Goal: Task Accomplishment & Management: Manage account settings

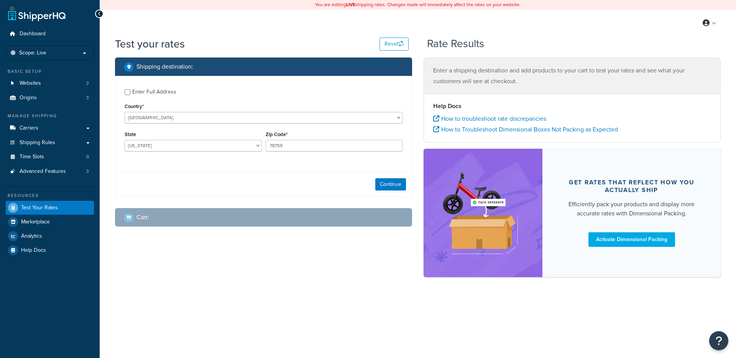
select select "[GEOGRAPHIC_DATA]"
checkbox input "true"
type input "07801-1631"
select select "NJ"
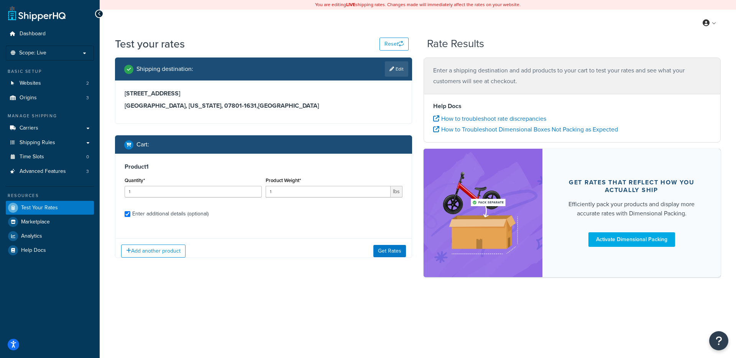
checkbox input "true"
type input "2.850000"
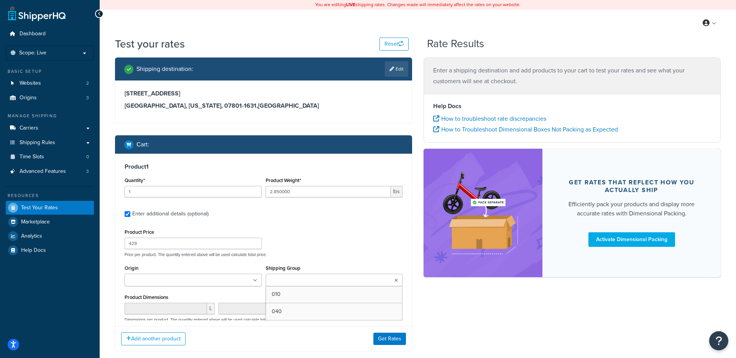
scroll to position [73, 0]
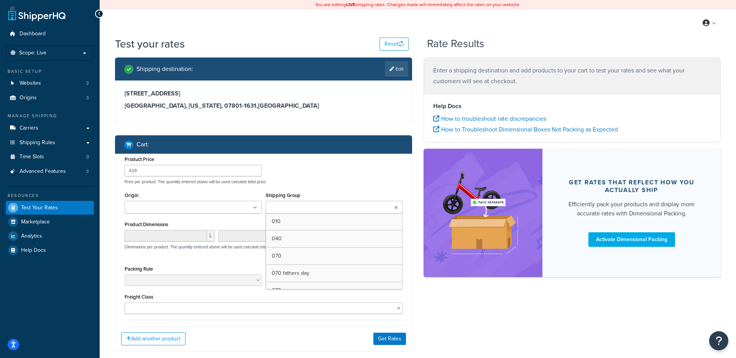
type input "0.350000"
type input "145"
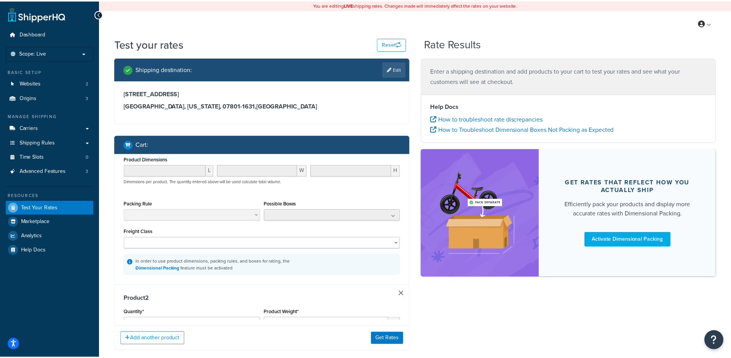
scroll to position [130, 0]
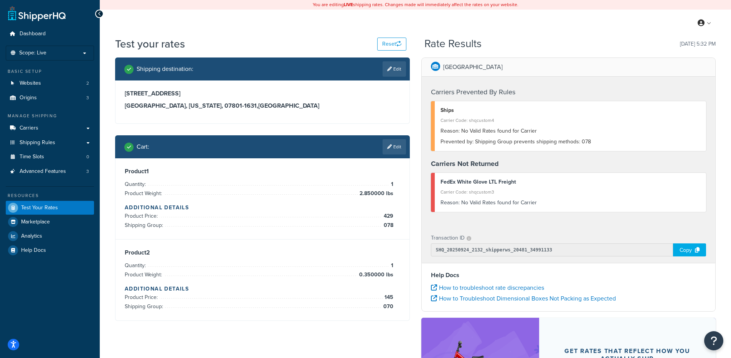
click at [292, 165] on div "Product 1 Quantity: 1 Product Weight: 2.850000 lbs Additional Details Product P…" at bounding box center [262, 198] width 294 height 81
click at [60, 125] on link "Carriers" at bounding box center [50, 128] width 88 height 14
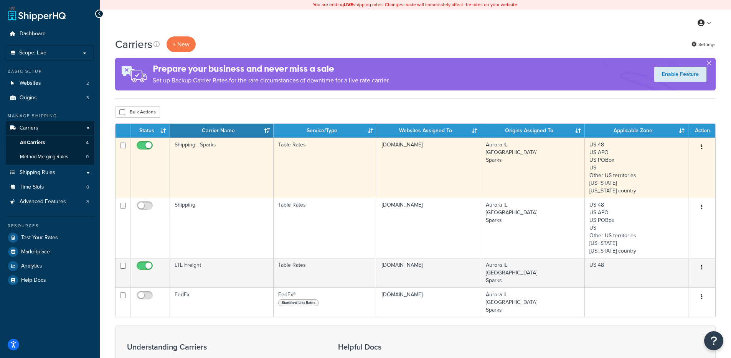
scroll to position [2, 0]
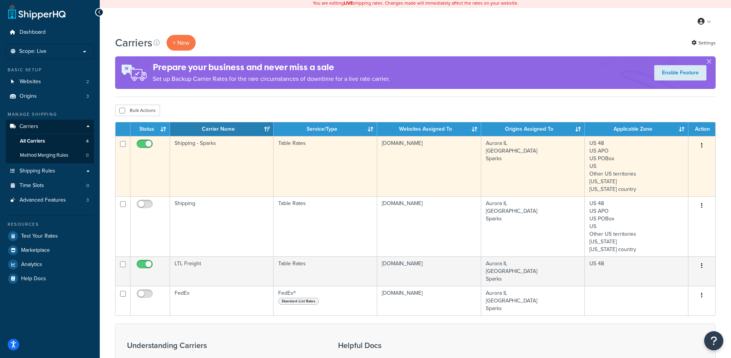
click at [290, 183] on td "Table Rates" at bounding box center [325, 166] width 104 height 60
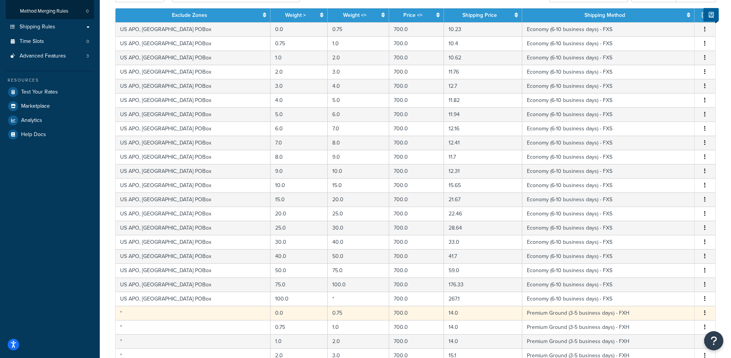
scroll to position [274, 0]
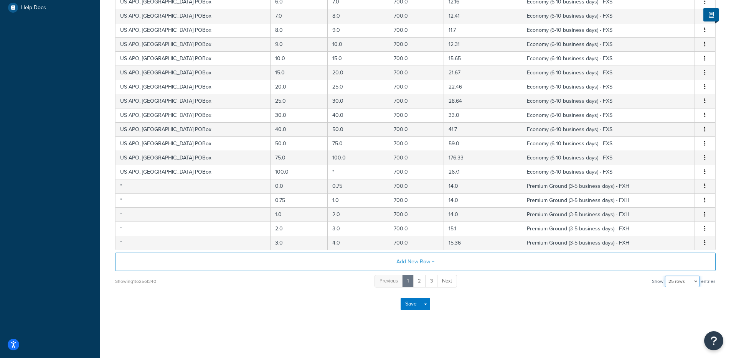
click at [693, 284] on select "10 rows 15 rows 25 rows 50 rows 100 rows 1000 rows" at bounding box center [682, 282] width 35 height 12
select select "1000"
click at [665, 276] on select "10 rows 15 rows 25 rows 50 rows 100 rows 1000 rows" at bounding box center [682, 282] width 35 height 12
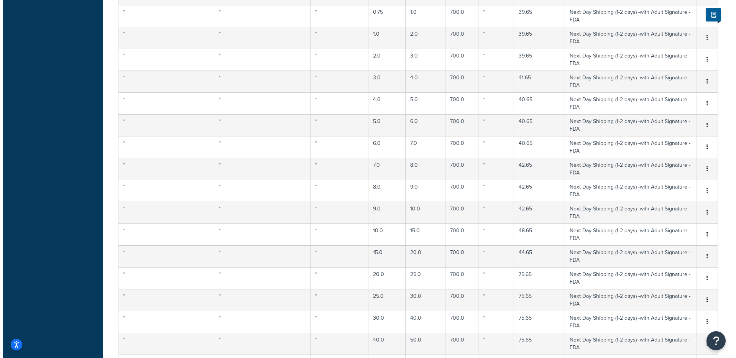
scroll to position [4744, 0]
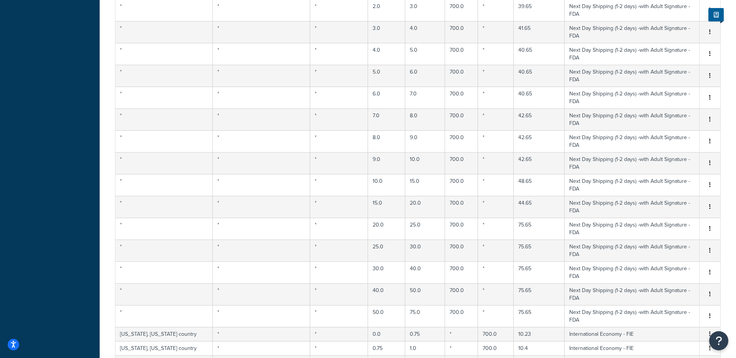
select select "182170"
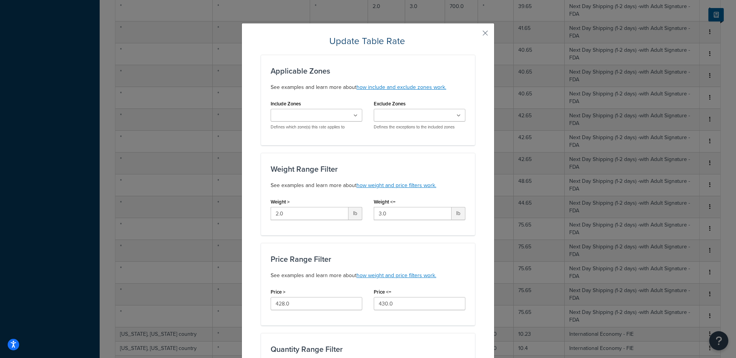
scroll to position [114, 0]
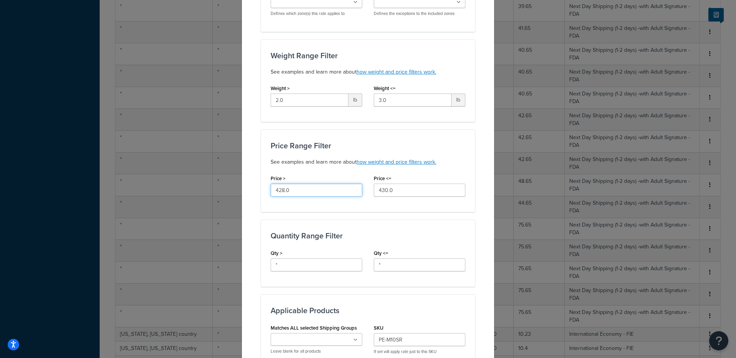
drag, startPoint x: 310, startPoint y: 192, endPoint x: 259, endPoint y: 187, distance: 51.6
click at [261, 187] on div "Price Range Filter See examples and learn more about how weight and price filte…" at bounding box center [368, 171] width 214 height 82
click at [277, 174] on div "Price > 428.0" at bounding box center [317, 185] width 92 height 24
drag, startPoint x: 430, startPoint y: 189, endPoint x: 350, endPoint y: 188, distance: 80.2
click at [368, 189] on div "Price <= 430.0" at bounding box center [419, 188] width 103 height 30
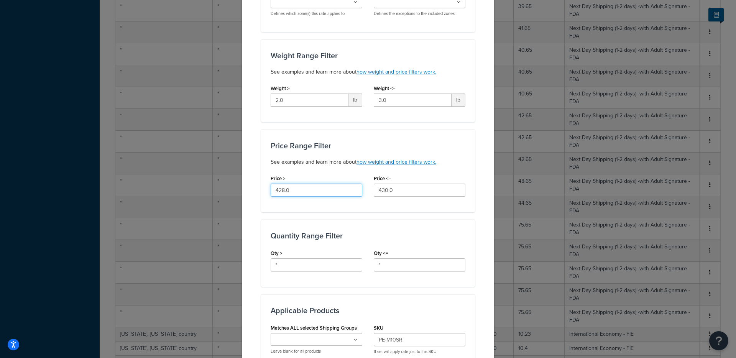
drag, startPoint x: 326, startPoint y: 191, endPoint x: 499, endPoint y: 264, distance: 187.1
click at [280, 194] on input "428.0" at bounding box center [317, 190] width 92 height 13
click at [598, 300] on div "Update Table Rate Applicable Zones See examples and learn more about how includ…" at bounding box center [368, 179] width 736 height 358
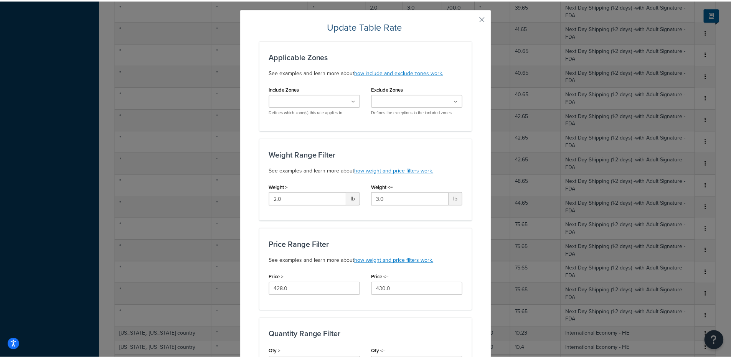
scroll to position [12, 0]
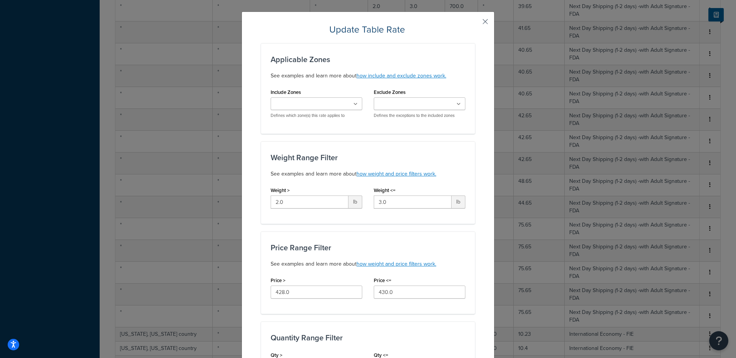
click at [475, 23] on button "button" at bounding box center [474, 24] width 2 height 2
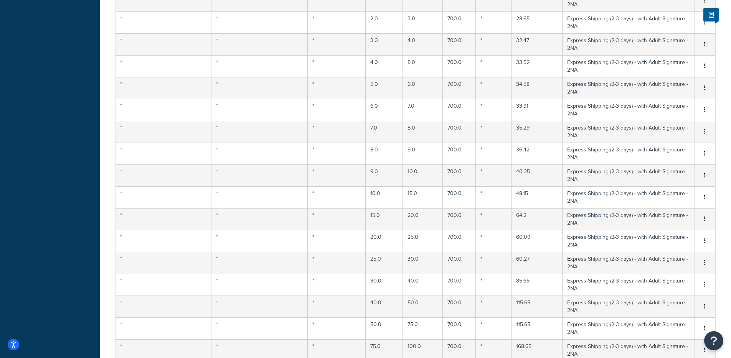
scroll to position [4744, 0]
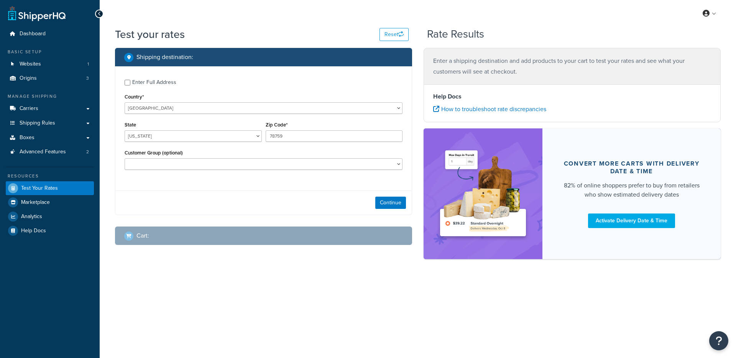
select select "[GEOGRAPHIC_DATA]"
checkbox input "true"
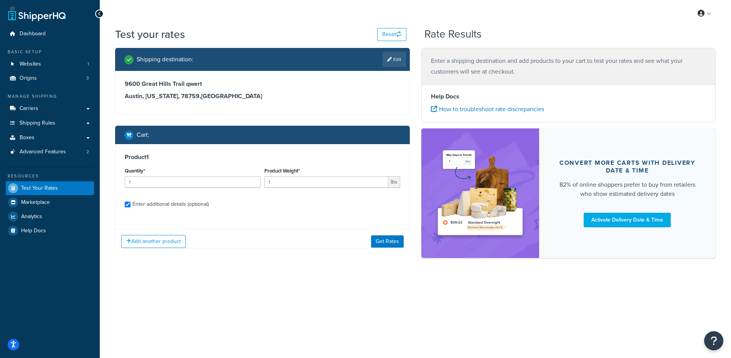
checkbox input "true"
type input "8"
type input "42"
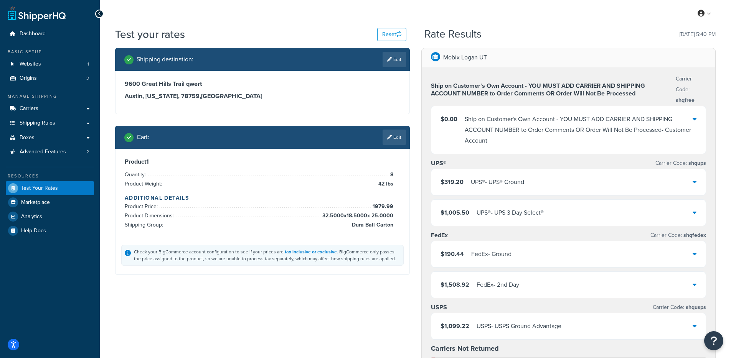
click at [506, 175] on div "$319.20 UPS® - UPS® Ground" at bounding box center [568, 182] width 275 height 26
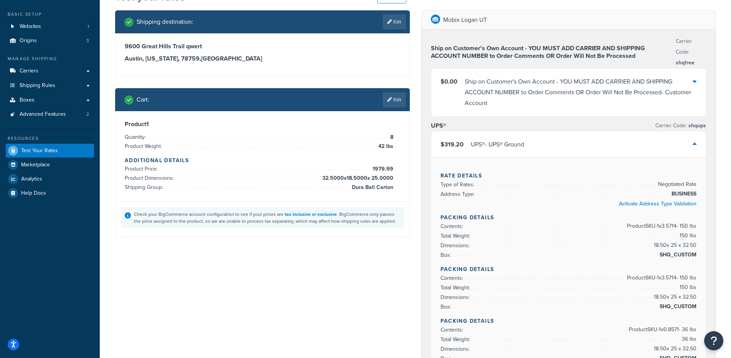
scroll to position [74, 0]
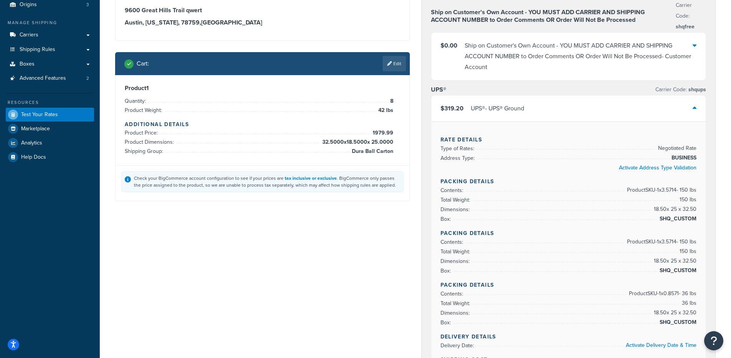
drag, startPoint x: 493, startPoint y: 107, endPoint x: 491, endPoint y: 112, distance: 5.5
click at [493, 107] on div "UPS® - UPS® Ground" at bounding box center [497, 108] width 53 height 11
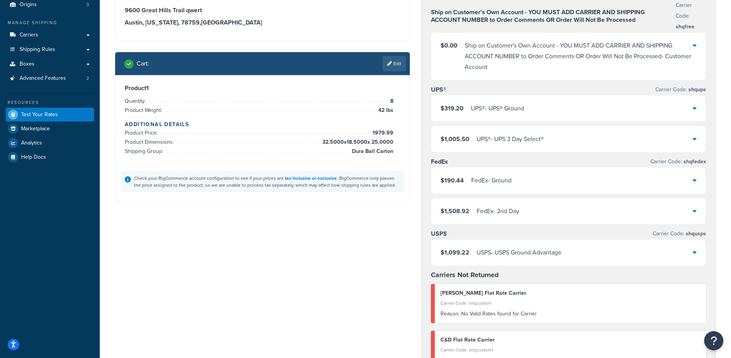
drag, startPoint x: 502, startPoint y: 176, endPoint x: 479, endPoint y: 174, distance: 23.1
click at [502, 176] on div "FedEx - Ground" at bounding box center [491, 180] width 40 height 11
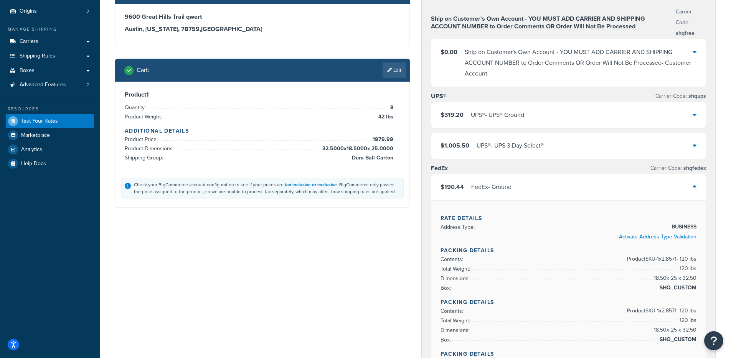
scroll to position [165, 0]
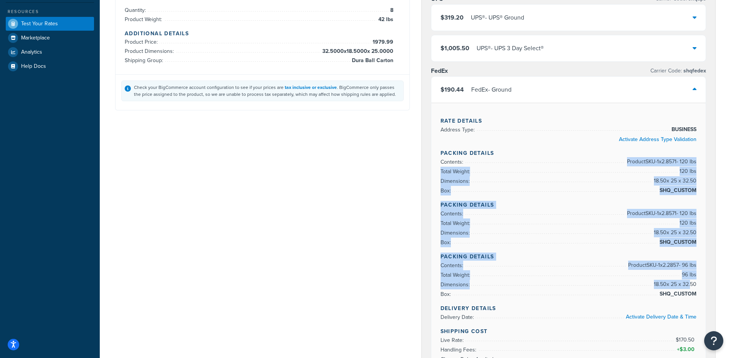
drag, startPoint x: 596, startPoint y: 158, endPoint x: 691, endPoint y: 285, distance: 158.3
click at [691, 285] on div "Rate Details Address Type: BUSINESS Activate Address Type Validation Packing De…" at bounding box center [568, 263] width 275 height 321
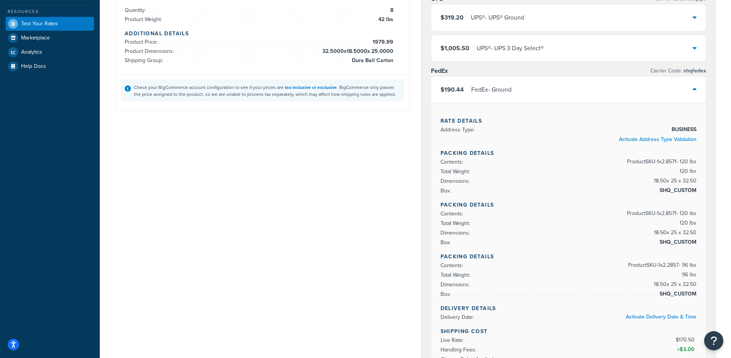
click at [366, 225] on div "Shipping destination : Edit 9600 Great Hills Trail qwert Austin, Texas, 78759 ,…" at bounding box center [415, 357] width 612 height 949
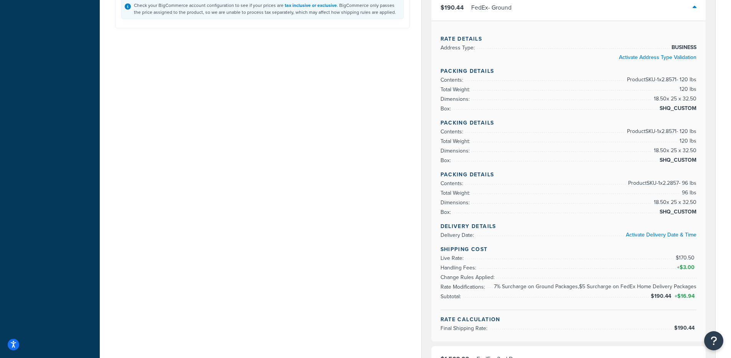
scroll to position [245, 0]
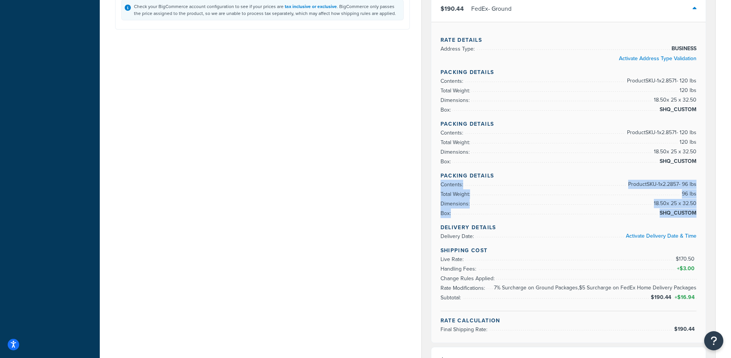
drag, startPoint x: 456, startPoint y: 181, endPoint x: 695, endPoint y: 216, distance: 241.4
click at [696, 215] on ul "Contents: Product SKU-1 x 2.2857 - 96 lbs Total Weight: 96 lbs Dimensions: 18.5…" at bounding box center [568, 199] width 256 height 38
click at [695, 216] on span "SHQ_CUSTOM" at bounding box center [676, 213] width 39 height 9
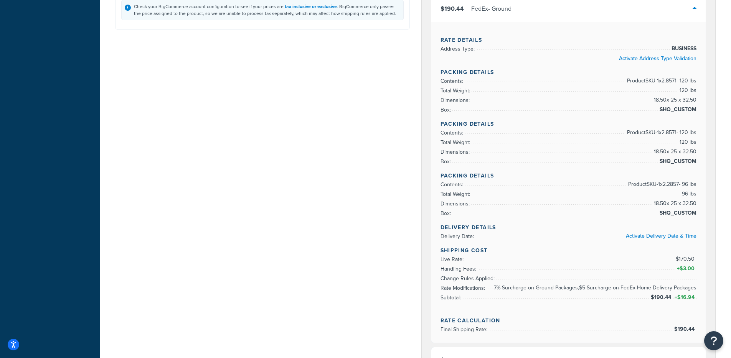
drag, startPoint x: 697, startPoint y: 215, endPoint x: 660, endPoint y: 187, distance: 46.5
click at [660, 187] on div "Rate Details Address Type: BUSINESS Activate Address Type Validation Packing De…" at bounding box center [568, 182] width 275 height 321
click at [660, 187] on span "Product SKU-1 x 2.2857 - 96 lbs" at bounding box center [661, 184] width 70 height 9
drag, startPoint x: 611, startPoint y: 187, endPoint x: 694, endPoint y: 205, distance: 85.1
click at [694, 205] on ul "Contents: Product SKU-1 x 2.2857 - 96 lbs Total Weight: 96 lbs Dimensions: 18.5…" at bounding box center [568, 199] width 256 height 38
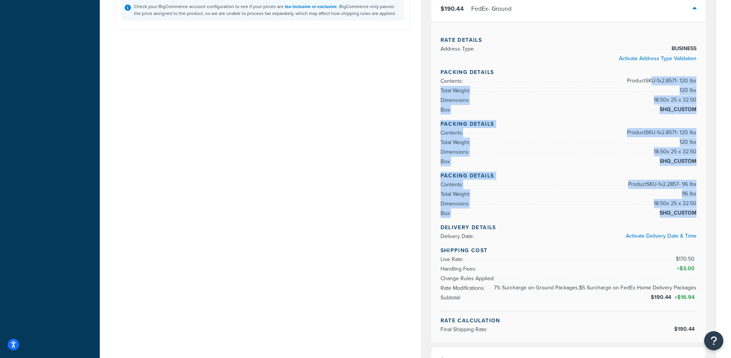
drag, startPoint x: 647, startPoint y: 81, endPoint x: 695, endPoint y: 212, distance: 139.4
click at [695, 214] on div "Rate Details Address Type: BUSINESS Activate Address Type Validation Packing De…" at bounding box center [568, 182] width 275 height 321
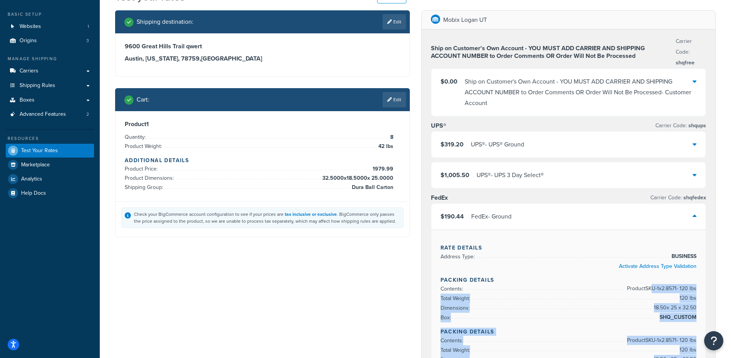
scroll to position [0, 0]
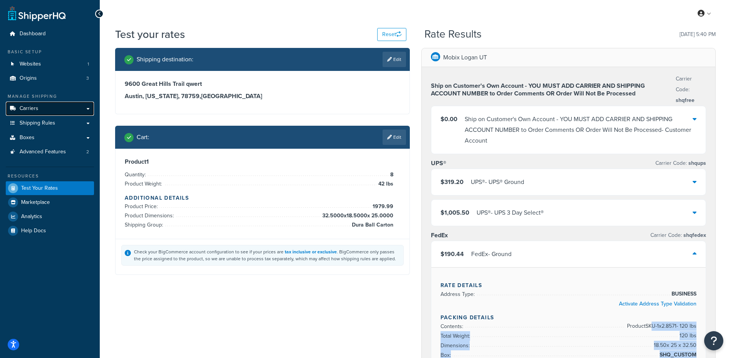
click at [23, 105] on span "Carriers" at bounding box center [29, 108] width 19 height 7
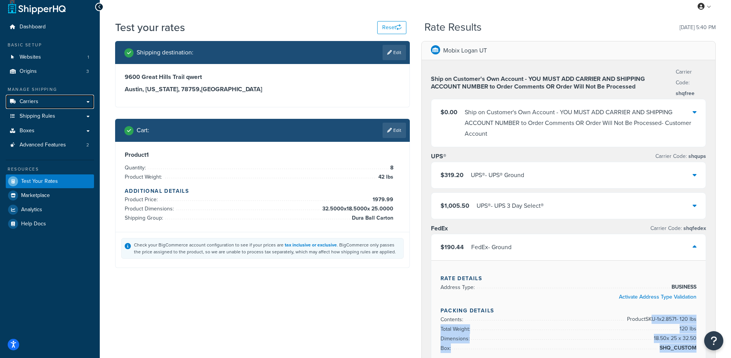
scroll to position [8, 0]
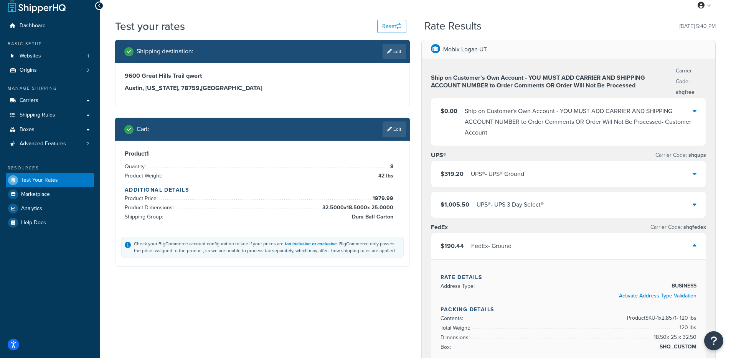
drag, startPoint x: 537, startPoint y: 190, endPoint x: 538, endPoint y: 186, distance: 4.4
click at [537, 190] on div "$319.20 UPS® - UPS® Ground $1,005.50 UPS® - UPS 3 Day Select®" at bounding box center [568, 190] width 275 height 58
click at [538, 182] on div "$319.20 UPS® - UPS® Ground" at bounding box center [568, 174] width 275 height 26
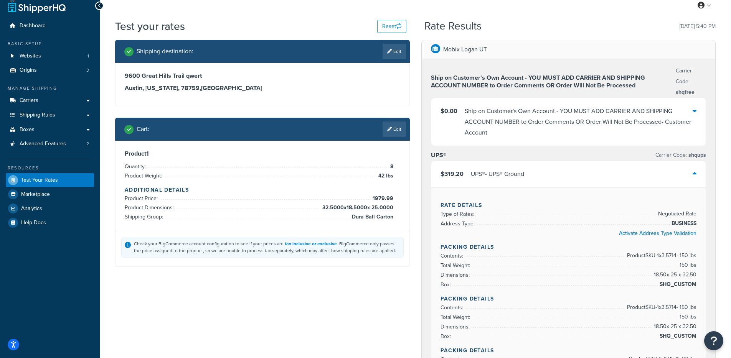
click at [537, 172] on div "$319.20 UPS® - UPS® Ground" at bounding box center [568, 174] width 275 height 26
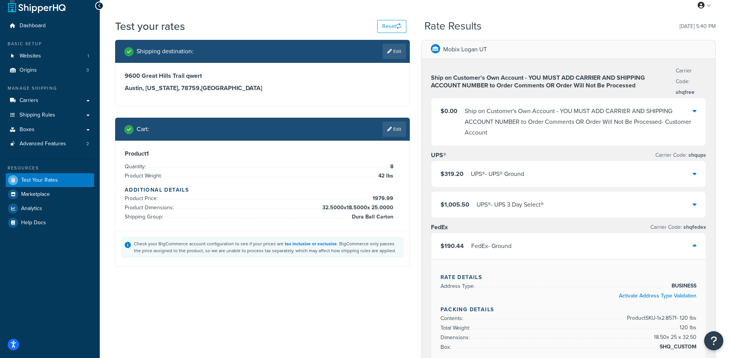
click at [527, 173] on div "$319.20 UPS® - UPS® Ground" at bounding box center [568, 174] width 275 height 26
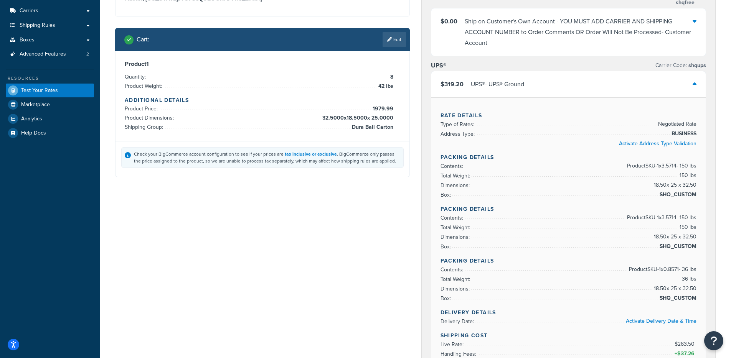
scroll to position [91, 0]
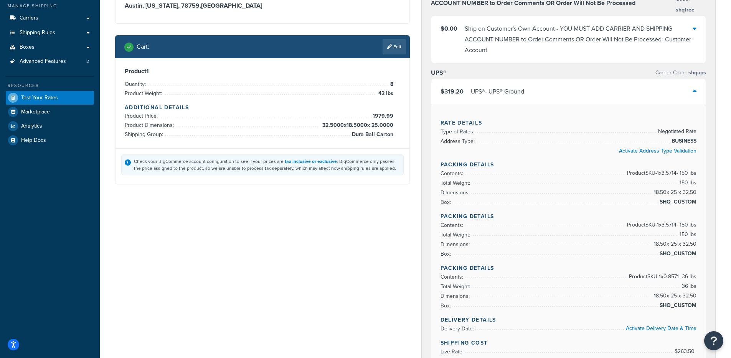
click at [528, 87] on div "$319.20 UPS® - UPS® Ground" at bounding box center [568, 92] width 275 height 26
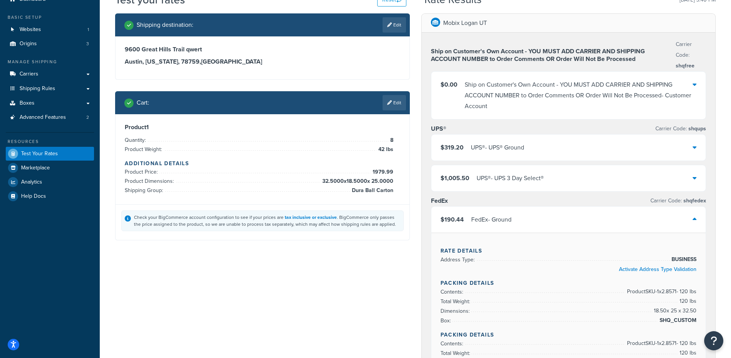
scroll to position [33, 0]
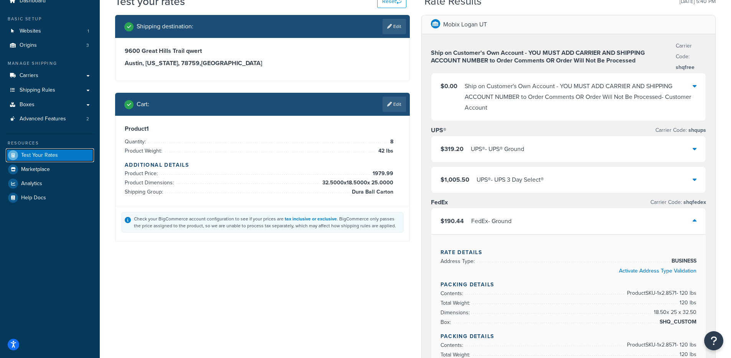
click at [37, 154] on span "Test Your Rates" at bounding box center [39, 155] width 37 height 7
click at [44, 34] on link "Websites 1" at bounding box center [50, 31] width 88 height 14
select select "TX"
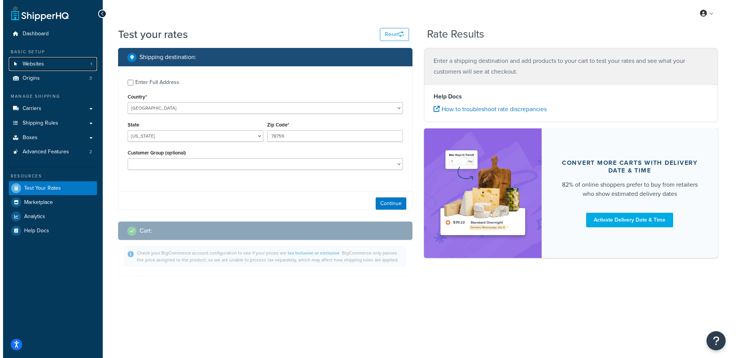
scroll to position [0, 0]
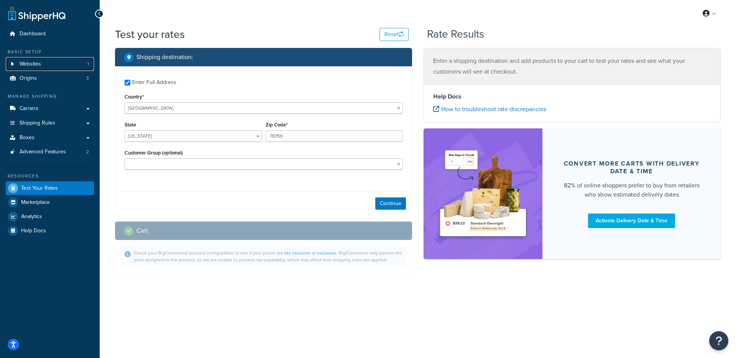
checkbox input "true"
type input "32162"
select select "FL"
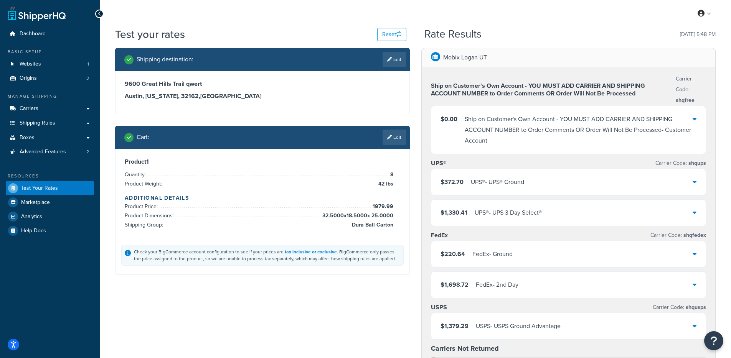
select select "TX"
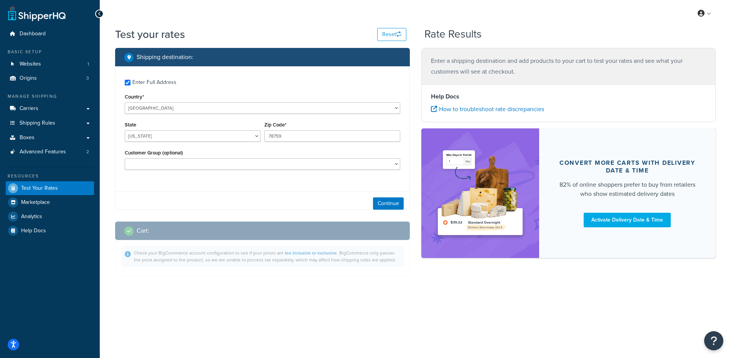
checkbox input "true"
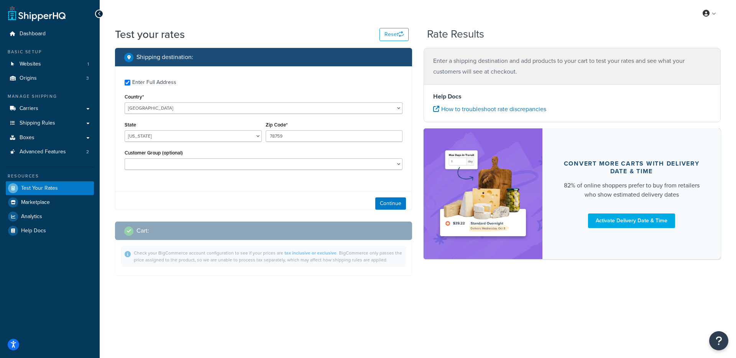
type input "32162"
select select "FL"
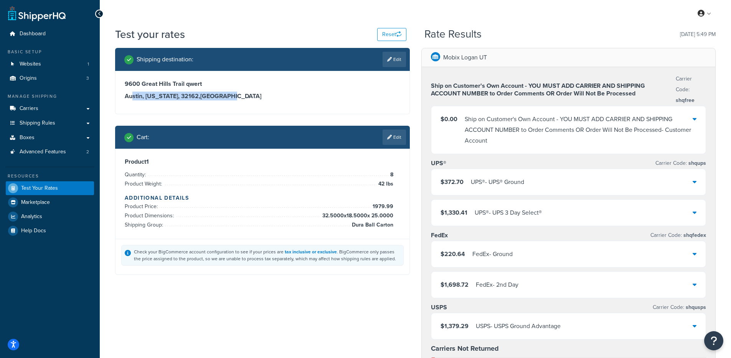
drag, startPoint x: 218, startPoint y: 98, endPoint x: 143, endPoint y: 100, distance: 74.8
click at [133, 100] on h3 "Austin, Florida, 32162 , United States" at bounding box center [262, 96] width 275 height 8
click at [144, 98] on h3 "Austin, Florida, 32162 , United States" at bounding box center [262, 96] width 275 height 8
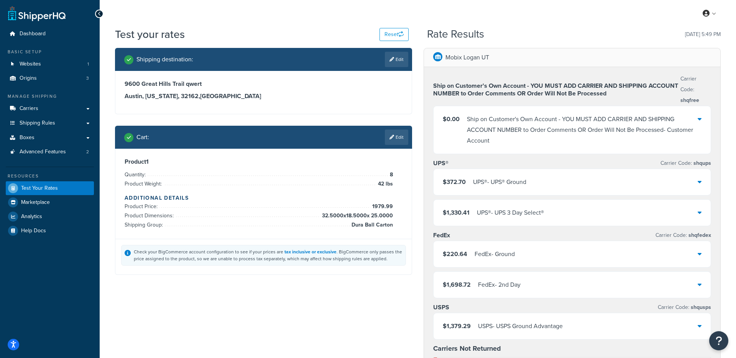
select select "FL"
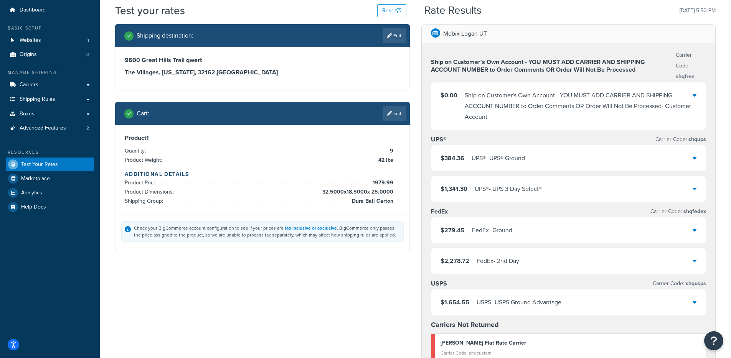
scroll to position [60, 0]
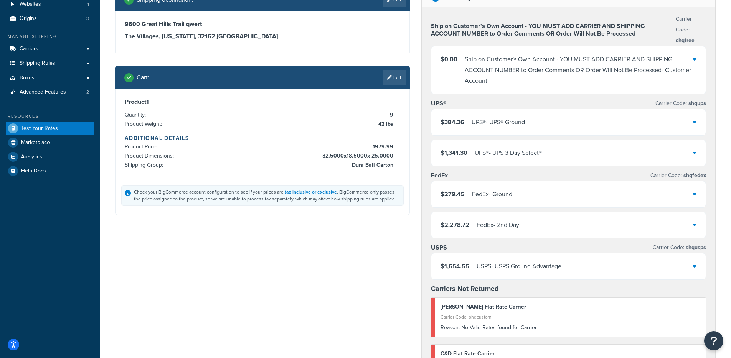
click at [557, 194] on div "$279.45 FedEx - Ground" at bounding box center [568, 194] width 275 height 26
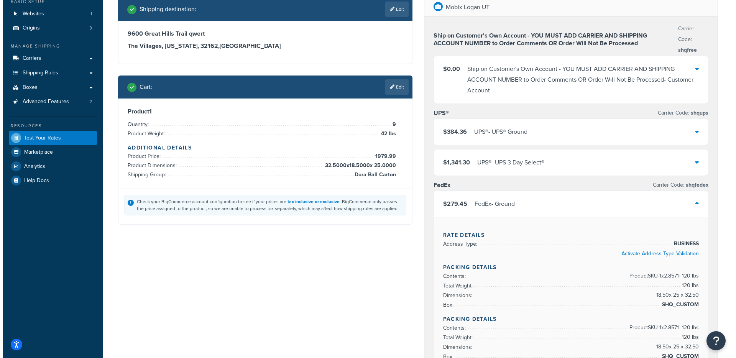
scroll to position [0, 0]
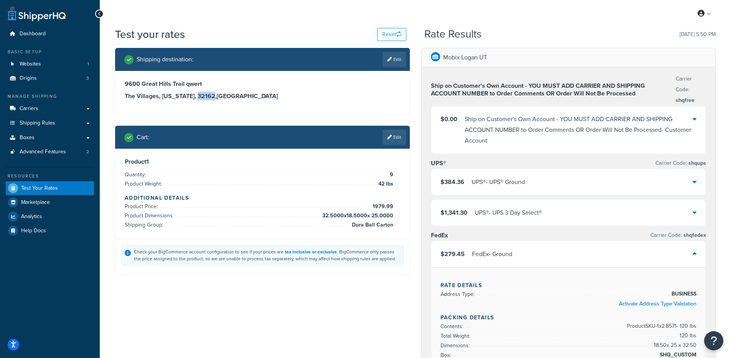
drag, startPoint x: 200, startPoint y: 94, endPoint x: 184, endPoint y: 95, distance: 15.4
click at [184, 95] on h3 "The Villages, Florida, 32162 , United States" at bounding box center [262, 96] width 275 height 8
copy h3 "32162"
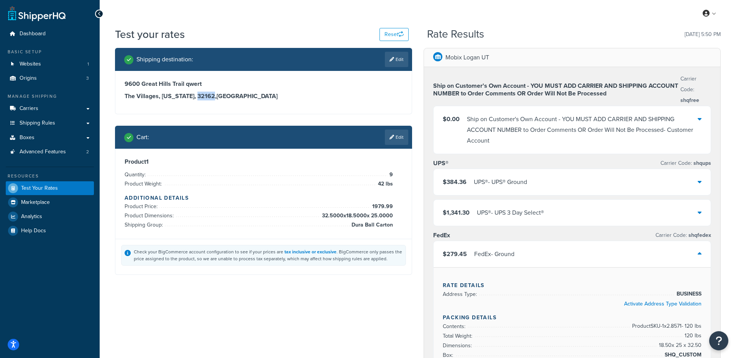
select select "FL"
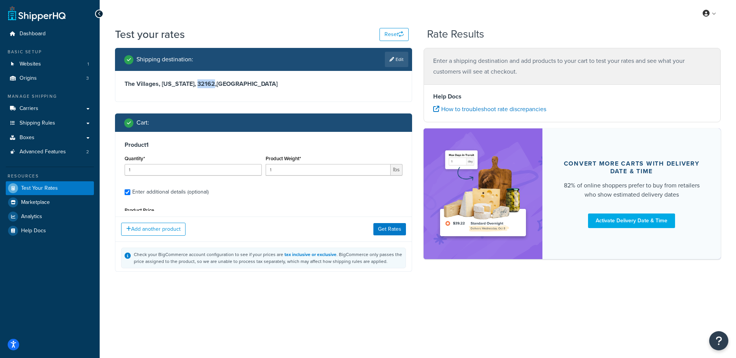
type input "8"
type input "42"
type input "1979.99"
type input "32.5000"
type input "18.5000"
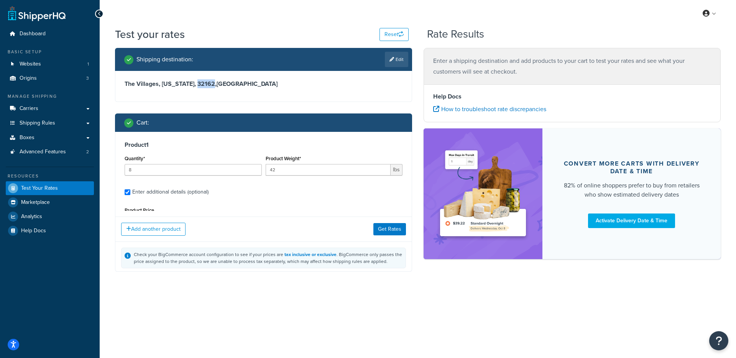
type input "25.0000"
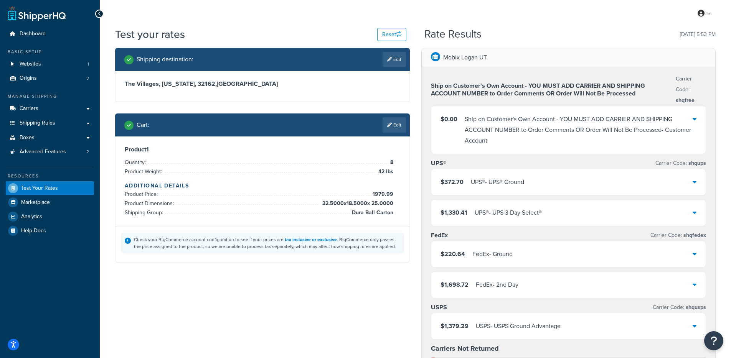
scroll to position [18, 0]
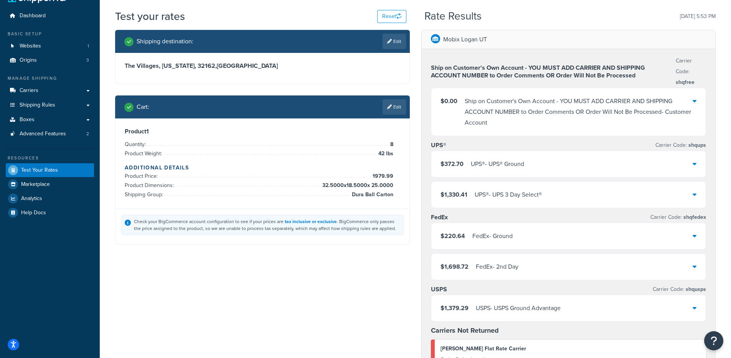
click at [499, 235] on div "FedEx - Ground" at bounding box center [492, 236] width 40 height 11
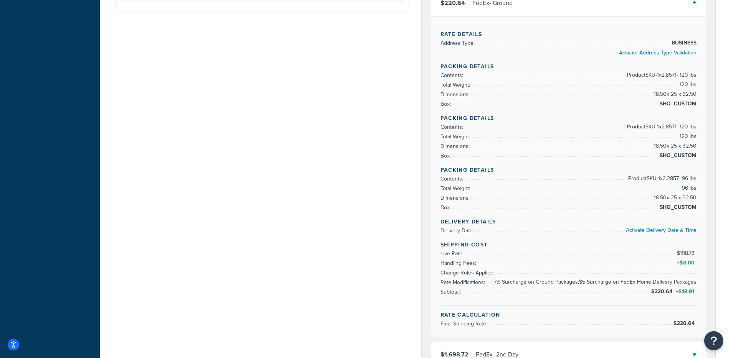
scroll to position [283, 0]
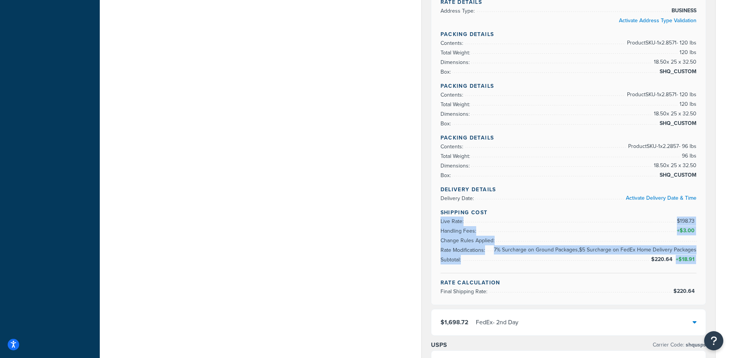
drag, startPoint x: 586, startPoint y: 211, endPoint x: 708, endPoint y: 271, distance: 136.5
click at [708, 271] on div "Ship on Customer's Own Account - YOU MUST ADD CARRIER AND SHIPPING ACCOUNT NUMB…" at bounding box center [569, 140] width 294 height 712
click at [707, 270] on div "Ship on Customer's Own Account - YOU MUST ADD CARRIER AND SHIPPING ACCOUNT NUMB…" at bounding box center [569, 140] width 294 height 712
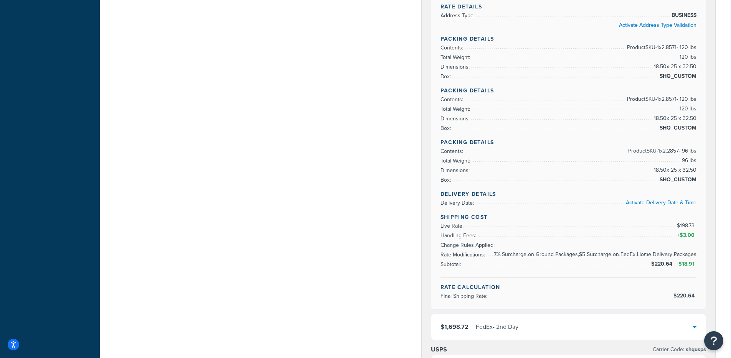
scroll to position [279, 0]
drag, startPoint x: 693, startPoint y: 230, endPoint x: 668, endPoint y: 215, distance: 29.1
click at [669, 211] on div "Rate Details Address Type: BUSINESS Activate Address Type Validation Packing De…" at bounding box center [568, 148] width 275 height 321
drag, startPoint x: 624, startPoint y: 255, endPoint x: 680, endPoint y: 266, distance: 56.6
click at [680, 266] on ul "Live Rate: $198.73 Handling Fees: + $3.00 Change Rules Applied: 7% Surcharge on…" at bounding box center [568, 245] width 256 height 48
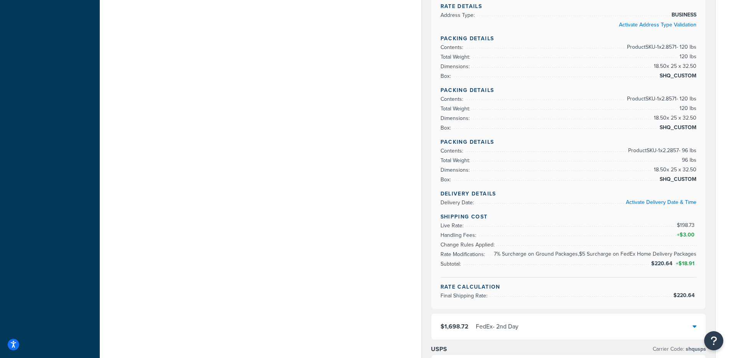
click at [671, 266] on span "$220.64" at bounding box center [662, 264] width 23 height 8
drag, startPoint x: 679, startPoint y: 227, endPoint x: 685, endPoint y: 226, distance: 6.2
click at [685, 226] on span "$198.73" at bounding box center [687, 225] width 20 height 8
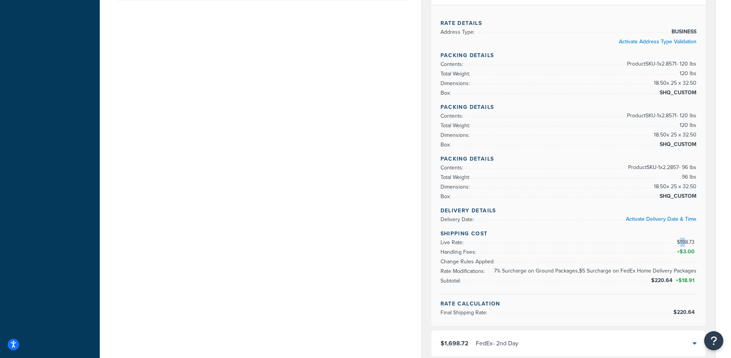
scroll to position [0, 0]
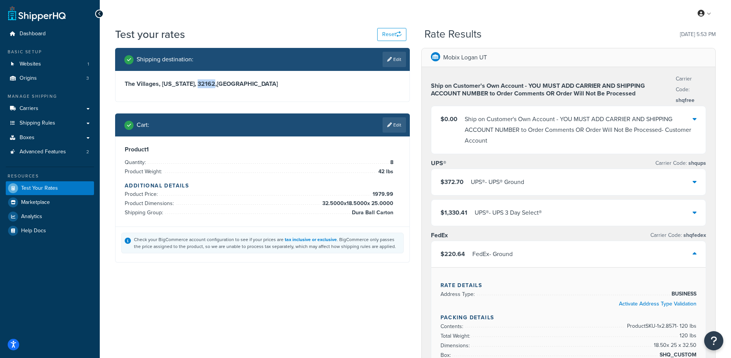
drag, startPoint x: 199, startPoint y: 82, endPoint x: 184, endPoint y: 81, distance: 14.2
click at [184, 81] on h3 "The Villages, Florida, 32162 , United States" at bounding box center [262, 84] width 275 height 8
copy h3 "32162"
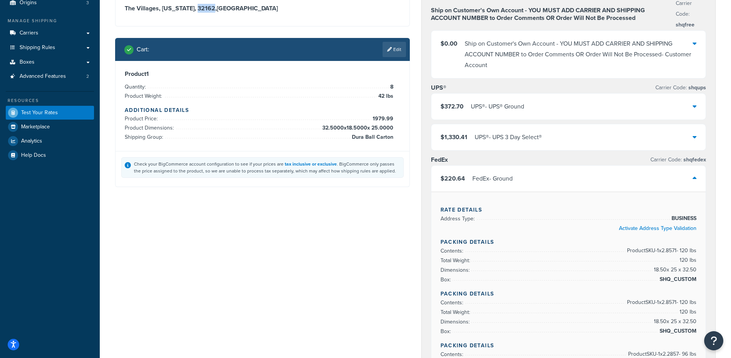
scroll to position [76, 0]
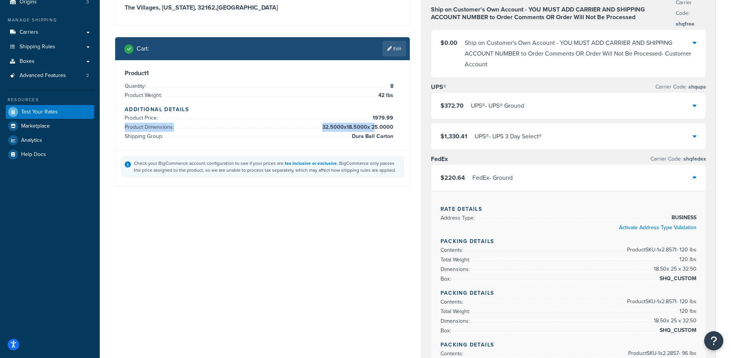
drag, startPoint x: 320, startPoint y: 128, endPoint x: 386, endPoint y: 131, distance: 66.0
click at [377, 130] on li "Product Dimensions: 32.5000 x 18.5000 x 25.0000" at bounding box center [259, 127] width 268 height 9
click at [387, 130] on span "32.5000 x 18.5000 x 25.0000" at bounding box center [356, 127] width 73 height 9
click at [392, 55] on link "Edit" at bounding box center [393, 48] width 23 height 15
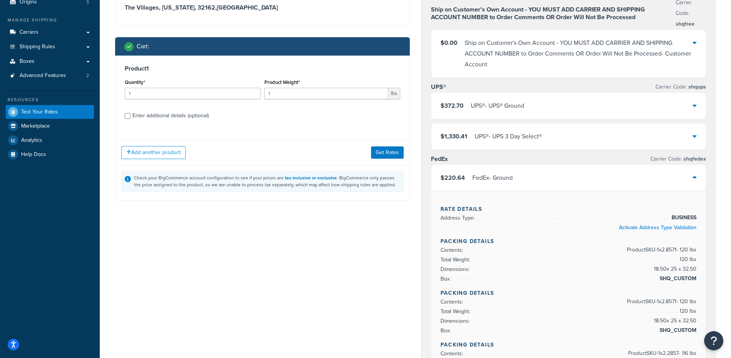
scroll to position [0, 0]
click at [166, 115] on div "Enter additional details (optional)" at bounding box center [170, 115] width 76 height 11
click at [130, 115] on input "Enter additional details (optional)" at bounding box center [128, 116] width 6 height 6
checkbox input "true"
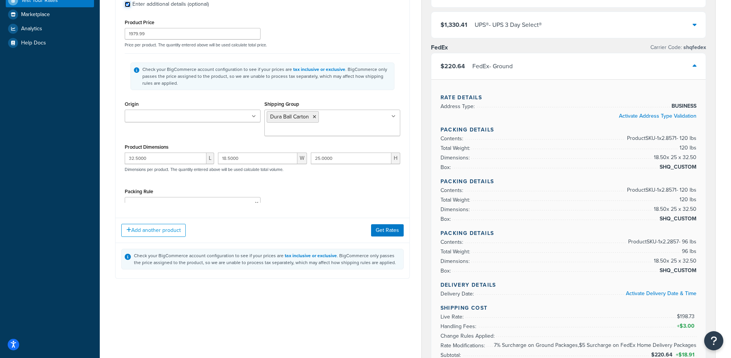
scroll to position [191, 0]
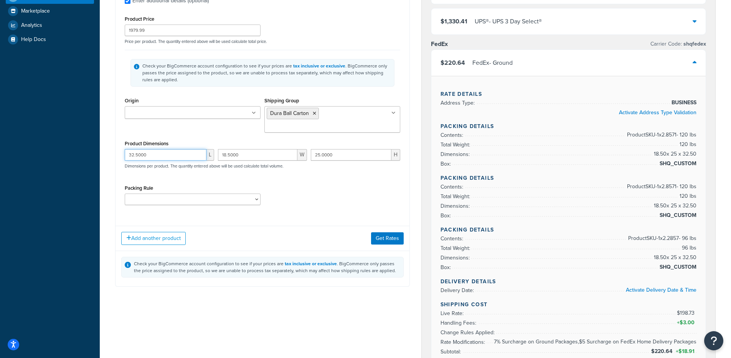
drag, startPoint x: 157, startPoint y: 145, endPoint x: 124, endPoint y: 138, distance: 34.0
click at [91, 144] on div "Dashboard Basic Setup Websites 1 Origins 3 Manage Shipping Carriers Carriers Al…" at bounding box center [365, 327] width 731 height 1036
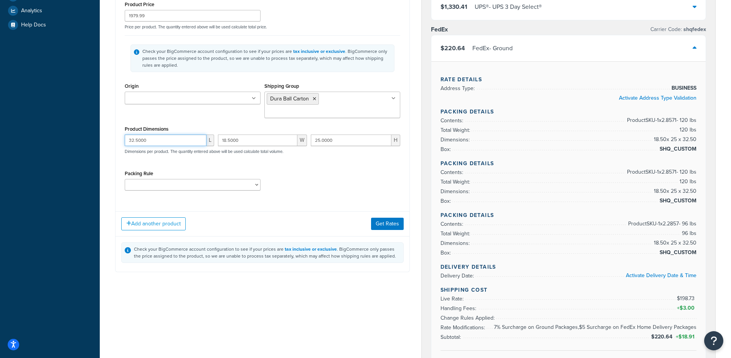
scroll to position [208, 0]
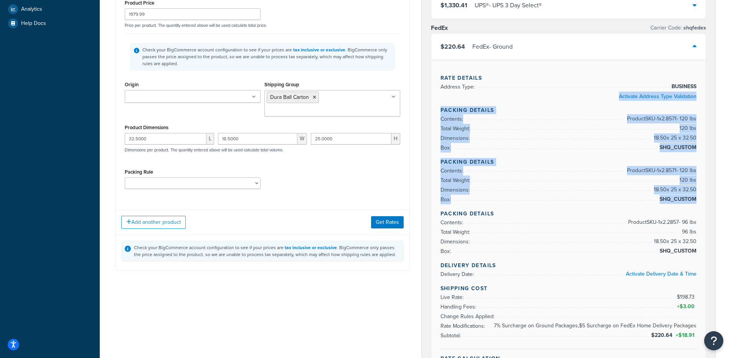
drag, startPoint x: 499, startPoint y: 125, endPoint x: 556, endPoint y: 215, distance: 106.4
click at [556, 215] on div "Rate Details Address Type: BUSINESS Activate Address Type Validation Packing De…" at bounding box center [568, 220] width 275 height 321
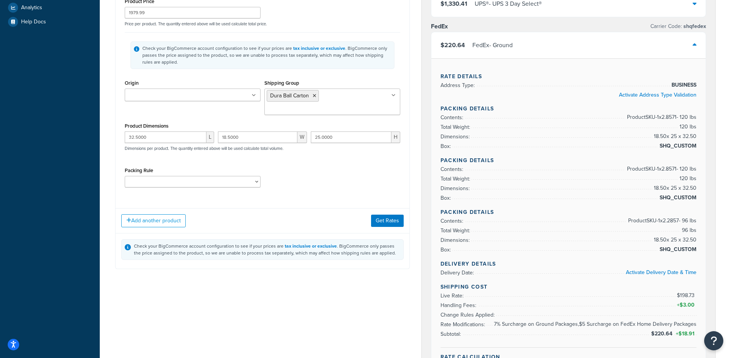
click at [656, 144] on li "Box: SHQ_CUSTOM" at bounding box center [568, 147] width 256 height 10
drag, startPoint x: 329, startPoint y: 128, endPoint x: 362, endPoint y: 126, distance: 33.4
click at [305, 132] on div "32.5000 L 18.5000 W 25.0000 H Dimensions per product. The quantity entered abov…" at bounding box center [262, 146] width 279 height 28
drag, startPoint x: 362, startPoint y: 126, endPoint x: 302, endPoint y: 127, distance: 60.2
click at [296, 132] on div "32.5000 L 18.5000 W 25.0000 H Dimensions per product. The quantity entered abov…" at bounding box center [262, 146] width 279 height 28
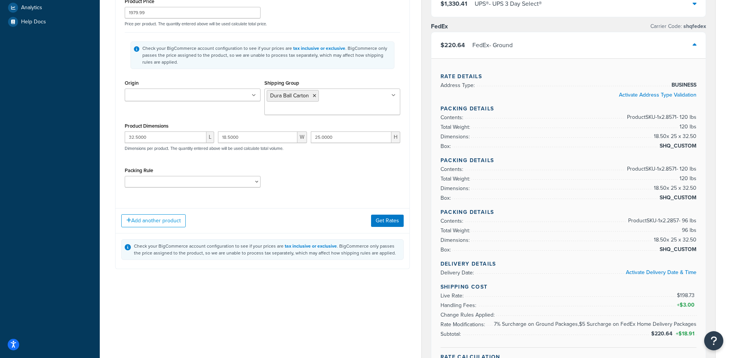
click at [502, 48] on div "FedEx - Ground" at bounding box center [492, 45] width 40 height 11
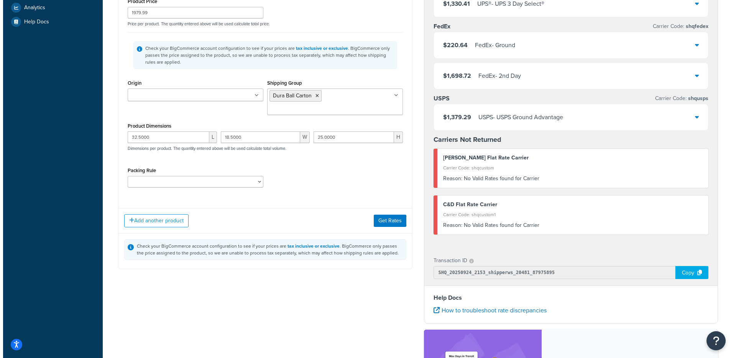
scroll to position [0, 0]
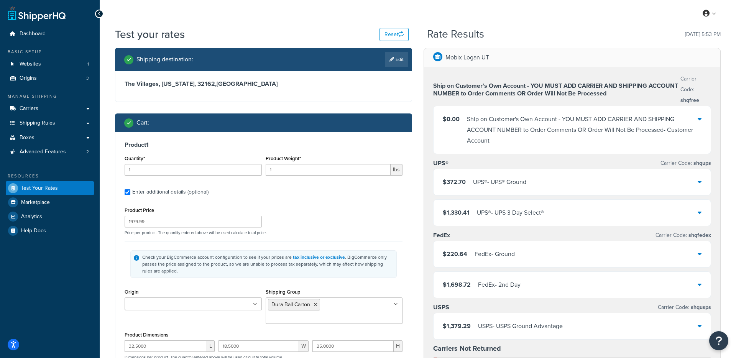
select select "FL"
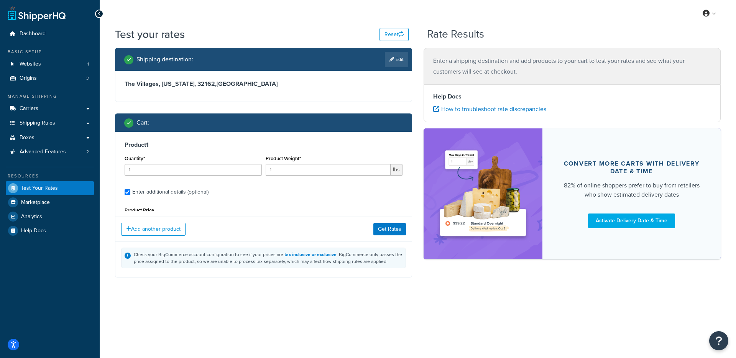
type input "8"
type input "42"
type input "1979.99"
type input "32.5000"
type input "18.5000"
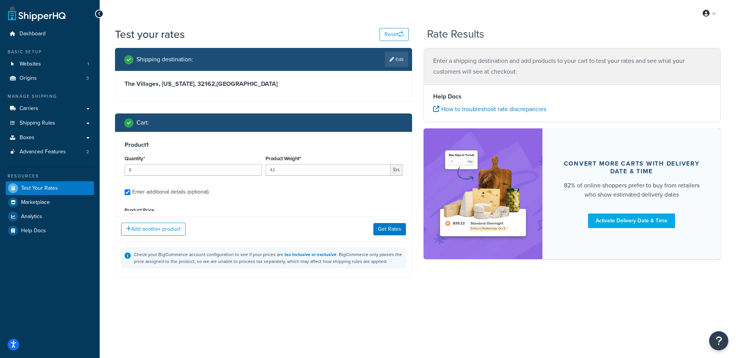
type input "25.0000"
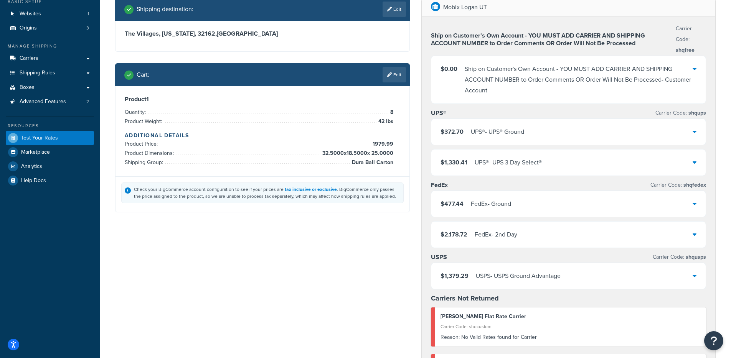
scroll to position [87, 0]
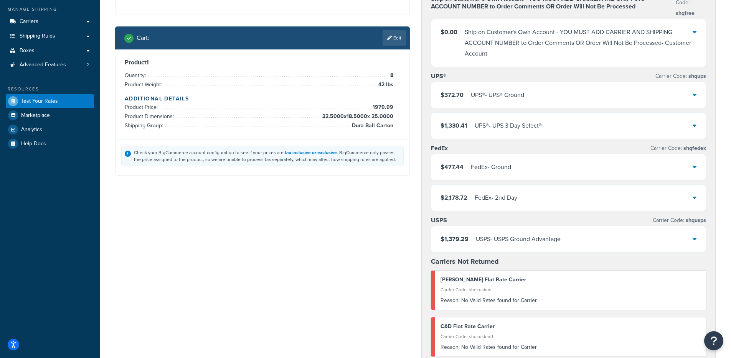
drag, startPoint x: 499, startPoint y: 172, endPoint x: 503, endPoint y: 169, distance: 4.9
click at [499, 171] on div "FedEx - Ground" at bounding box center [491, 167] width 40 height 11
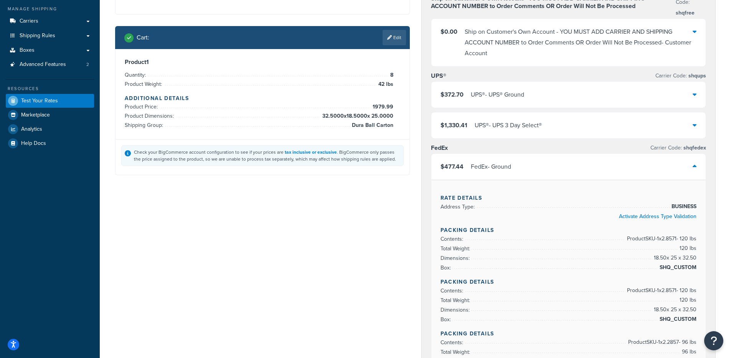
scroll to position [18, 0]
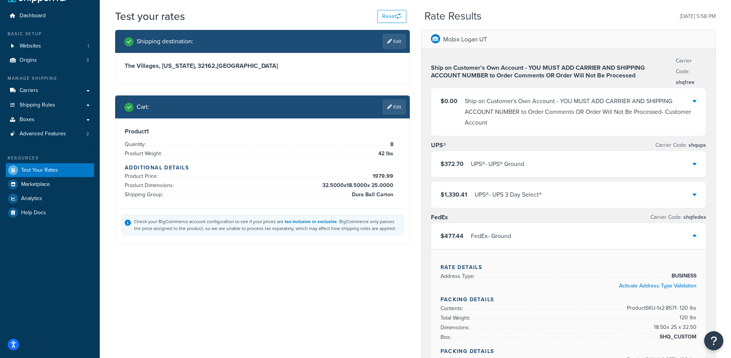
drag, startPoint x: 201, startPoint y: 61, endPoint x: 195, endPoint y: 61, distance: 6.5
click at [194, 62] on h3 "The Villages, Florida, 32162 , United States" at bounding box center [262, 66] width 275 height 8
drag, startPoint x: 194, startPoint y: 61, endPoint x: 189, endPoint y: 63, distance: 6.0
click at [194, 62] on h3 "The Villages, Florida, 32162 , United States" at bounding box center [262, 66] width 275 height 8
drag, startPoint x: 185, startPoint y: 63, endPoint x: 201, endPoint y: 64, distance: 15.7
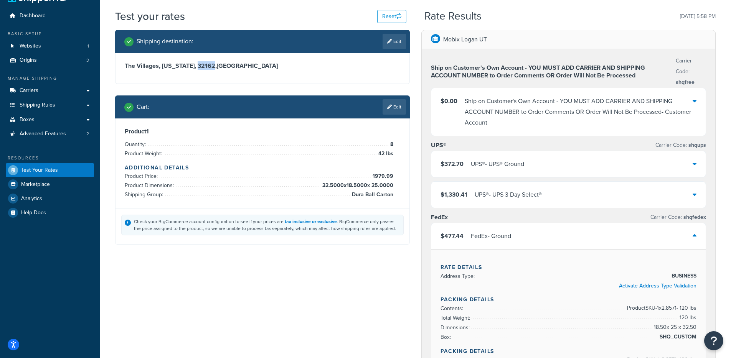
click at [201, 64] on h3 "The Villages, Florida, 32162 , United States" at bounding box center [262, 66] width 275 height 8
copy h3 "32162"
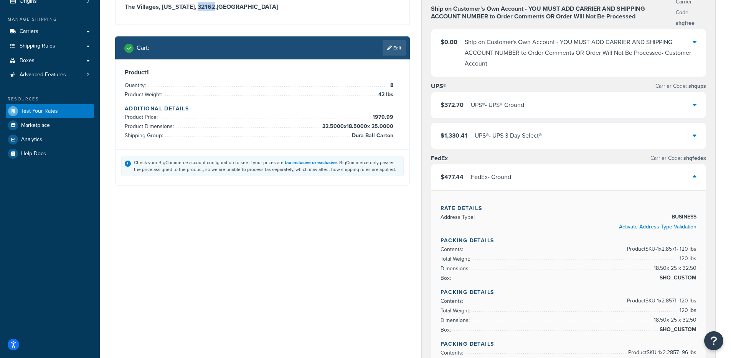
scroll to position [81, 0]
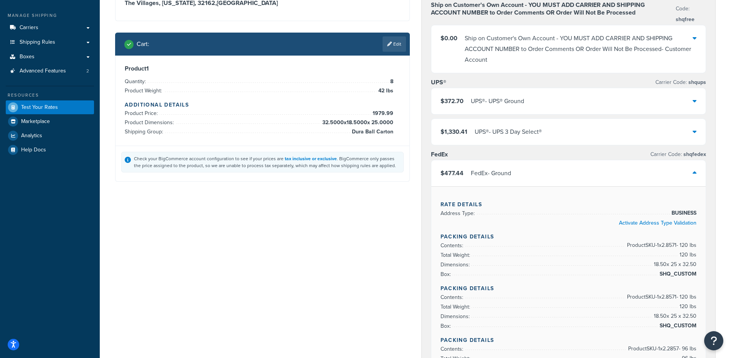
drag, startPoint x: 606, startPoint y: 175, endPoint x: 594, endPoint y: 173, distance: 12.8
click at [607, 175] on div "$477.44 FedEx - Ground" at bounding box center [568, 173] width 275 height 26
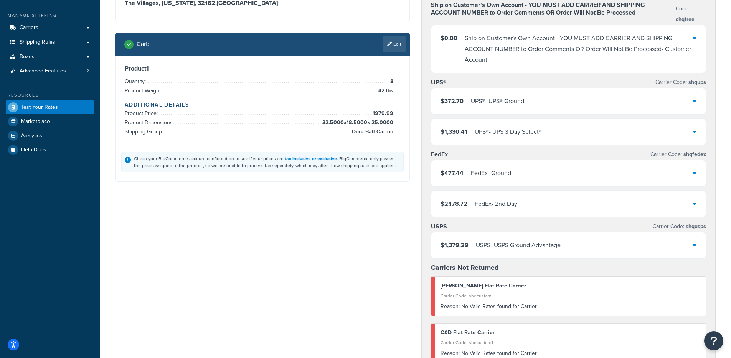
click at [545, 173] on div "$477.44 FedEx - Ground" at bounding box center [568, 173] width 275 height 26
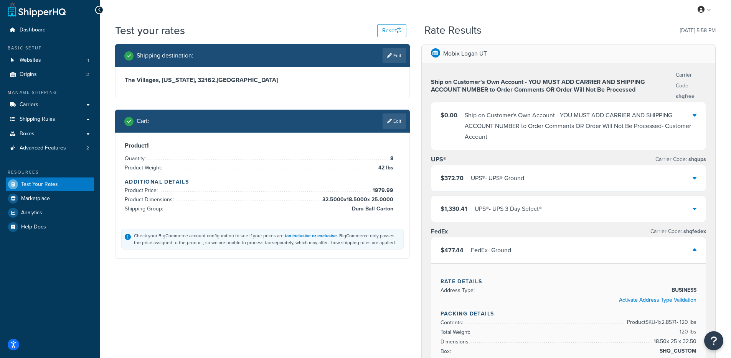
scroll to position [0, 0]
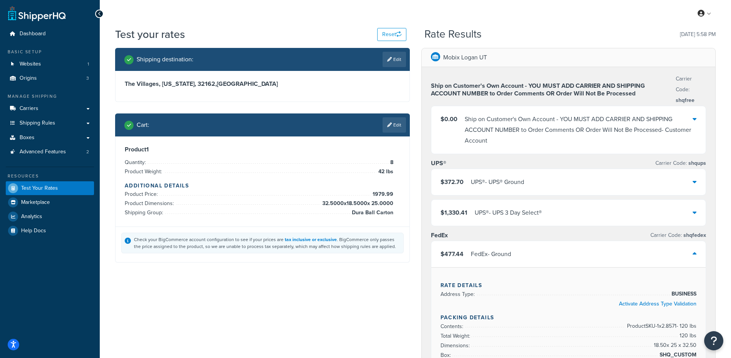
click at [499, 250] on div "FedEx - Ground" at bounding box center [491, 254] width 40 height 11
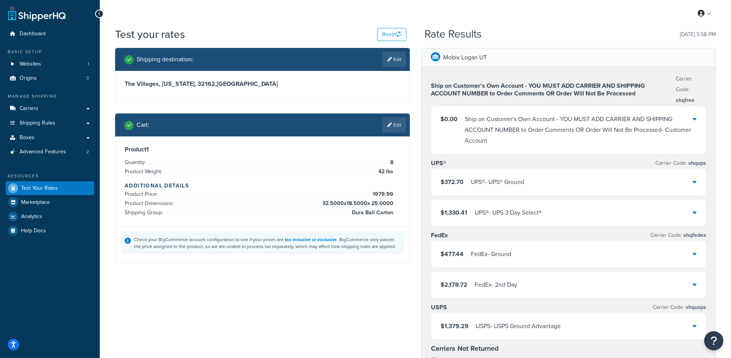
drag, startPoint x: 198, startPoint y: 63, endPoint x: 202, endPoint y: 44, distance: 19.9
click at [198, 63] on div "Shipping destination : Edit" at bounding box center [265, 59] width 282 height 15
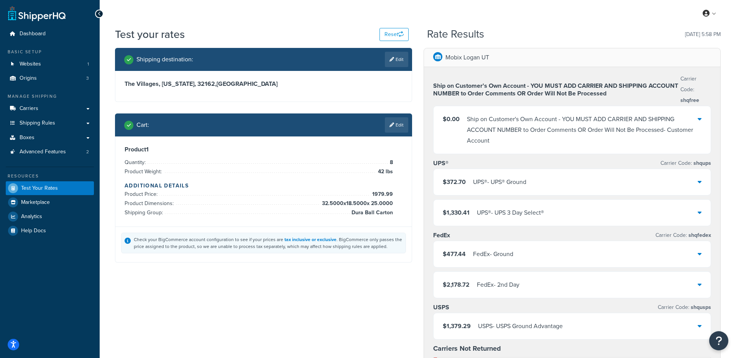
select select "FL"
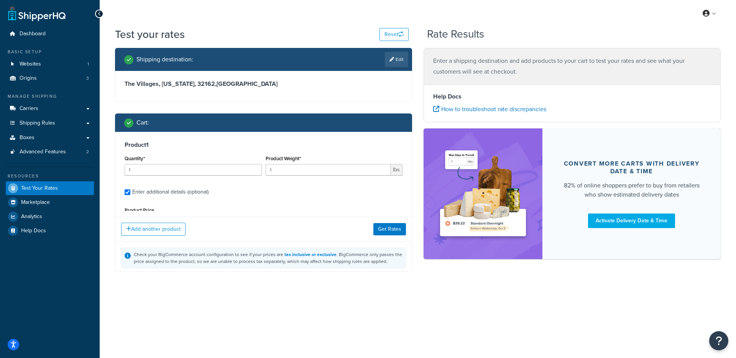
type input "8"
type input "42"
type input "1979.99"
type input "32.5000"
type input "18.5000"
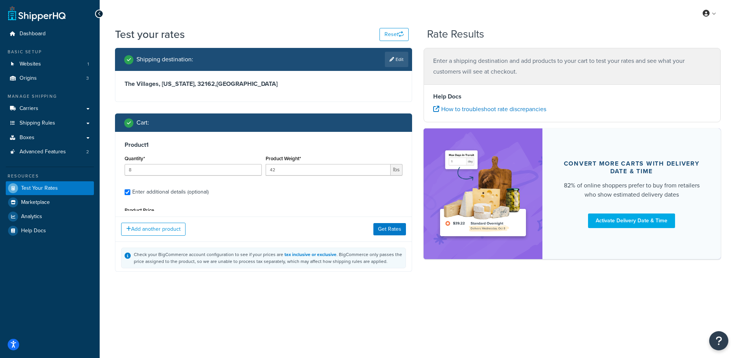
type input "25.0000"
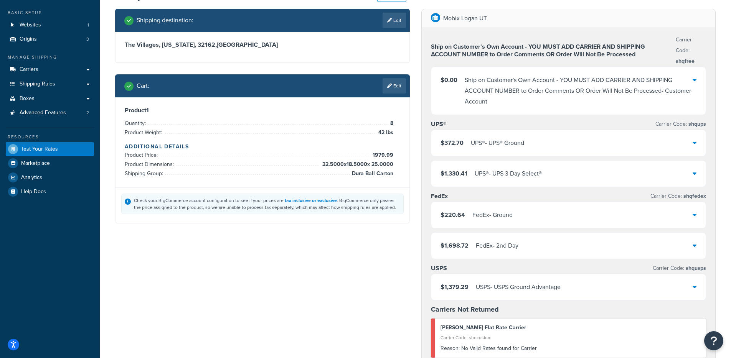
scroll to position [49, 0]
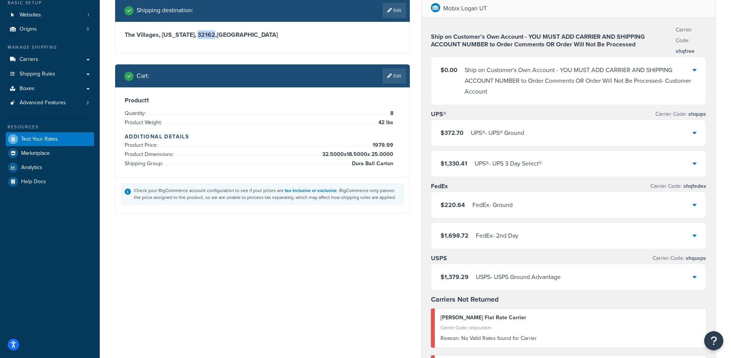
drag, startPoint x: 202, startPoint y: 33, endPoint x: 185, endPoint y: 34, distance: 16.9
click at [185, 34] on h3 "The Villages, Florida, 32162 , United States" at bounding box center [262, 35] width 275 height 8
copy h3 "32162"
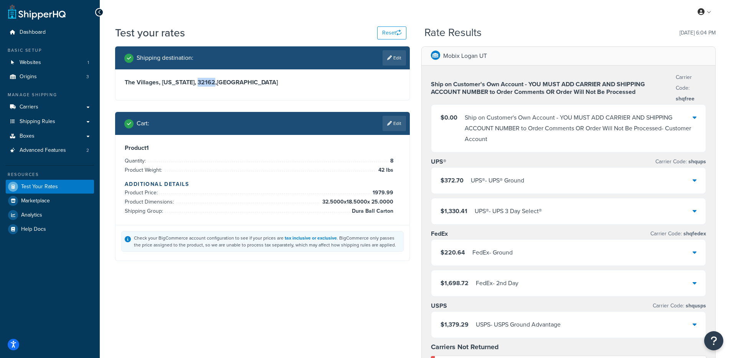
scroll to position [0, 0]
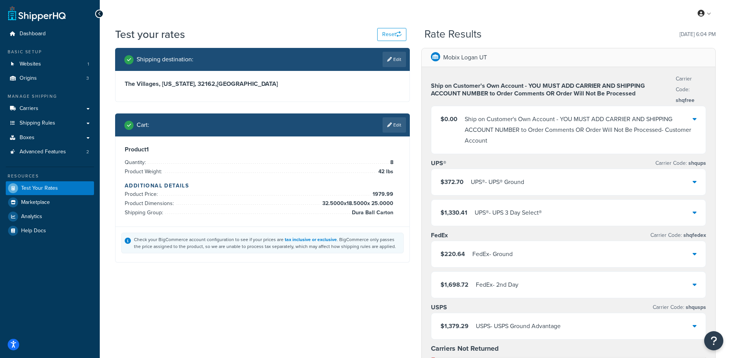
click at [305, 142] on div "Product 1 Quantity: 8 Product Weight: 42 lbs Additional Details Product Price: …" at bounding box center [262, 182] width 294 height 90
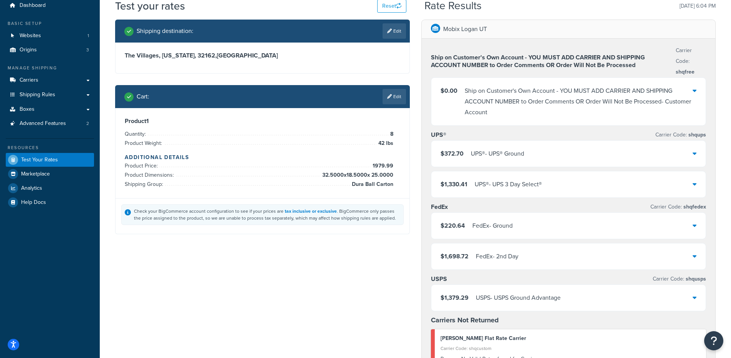
scroll to position [81, 0]
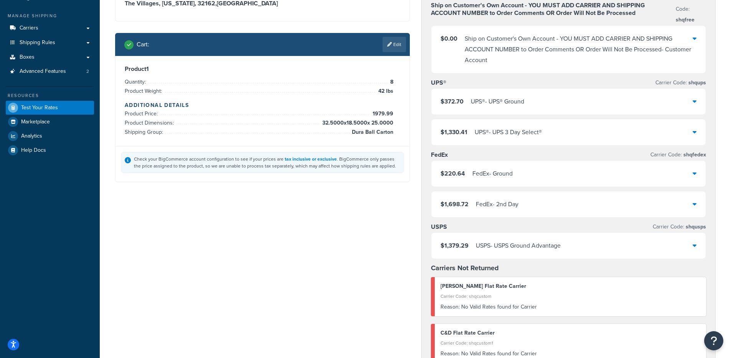
click at [490, 175] on div "FedEx - Ground" at bounding box center [492, 173] width 40 height 11
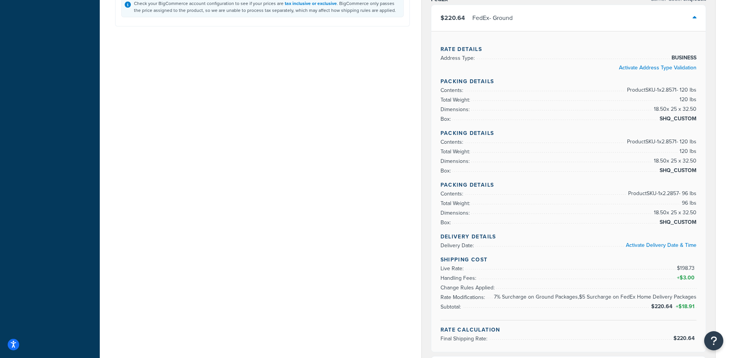
scroll to position [237, 0]
drag, startPoint x: 664, startPoint y: 269, endPoint x: 695, endPoint y: 283, distance: 33.8
click at [694, 283] on ul "Live Rate: $198.73 Handling Fees: + $3.00 Change Rules Applied: 7% Surcharge on…" at bounding box center [568, 288] width 256 height 48
click at [646, 304] on li "Subtotal: $220.64" at bounding box center [568, 307] width 256 height 10
drag, startPoint x: 654, startPoint y: 307, endPoint x: 695, endPoint y: 308, distance: 41.0
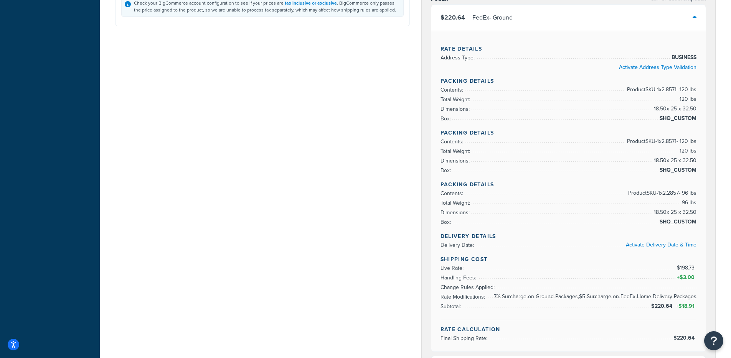
click at [695, 308] on li "Subtotal: $220.64" at bounding box center [568, 307] width 256 height 10
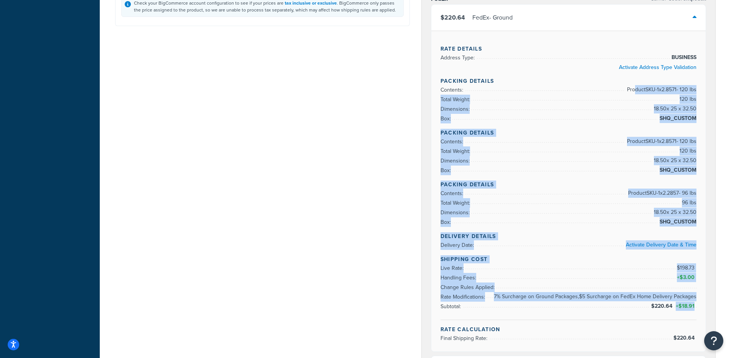
drag, startPoint x: 695, startPoint y: 307, endPoint x: 629, endPoint y: 94, distance: 222.8
click at [629, 94] on div "Rate Details Address Type: BUSINESS Activate Address Type Validation Packing De…" at bounding box center [568, 191] width 275 height 321
click at [629, 94] on span "Product SKU-1 x 2.8571 - 120 lbs" at bounding box center [660, 89] width 71 height 9
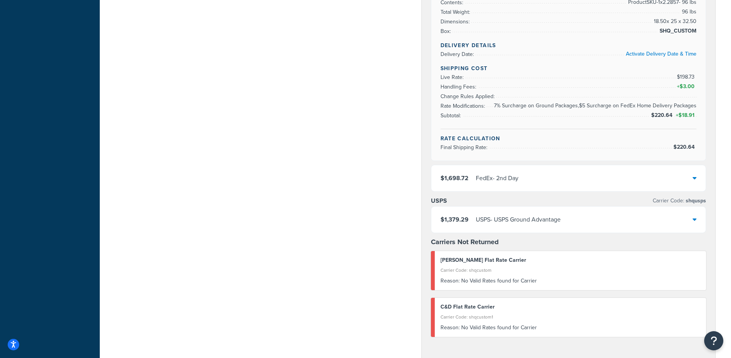
scroll to position [516, 0]
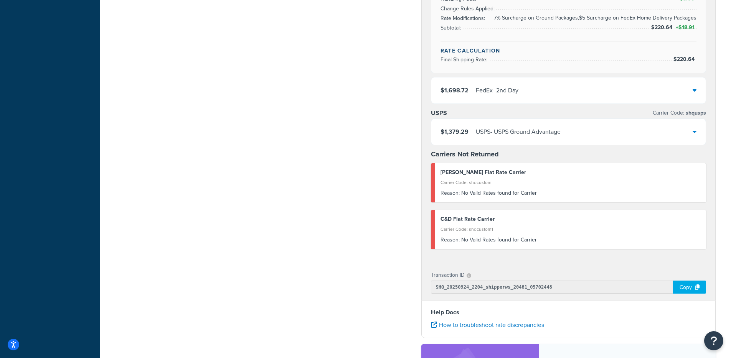
click at [682, 287] on div "Copy" at bounding box center [689, 287] width 33 height 13
drag, startPoint x: 542, startPoint y: 288, endPoint x: 507, endPoint y: 288, distance: 34.9
click at [507, 288] on input "SHQ_20250924_2204_shipperws_20481_05702448" at bounding box center [551, 287] width 240 height 13
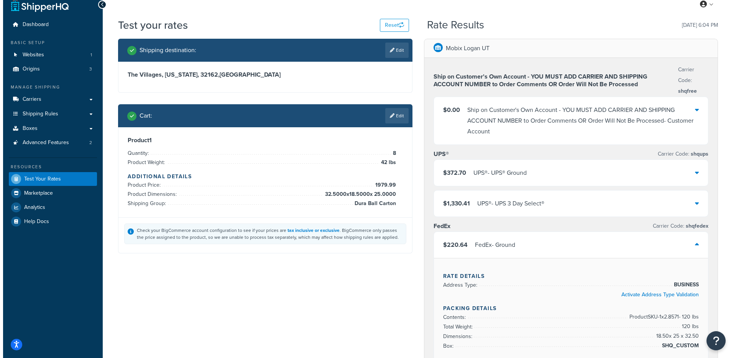
scroll to position [0, 0]
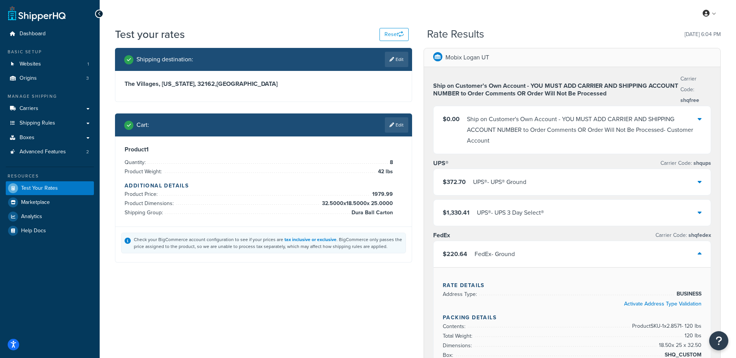
select select "FL"
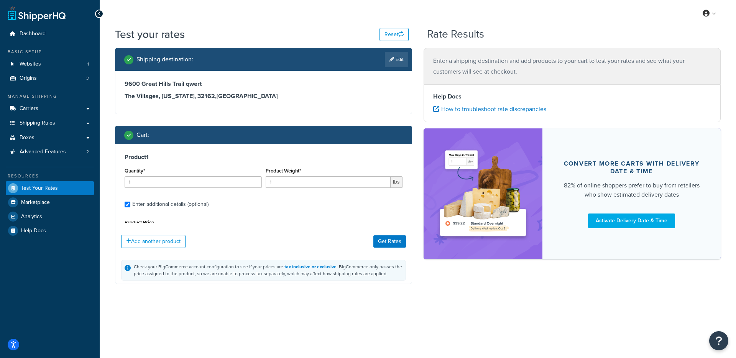
type input "9"
type input "42"
type input "1979.99"
type input "32.5000"
type input "18.5000"
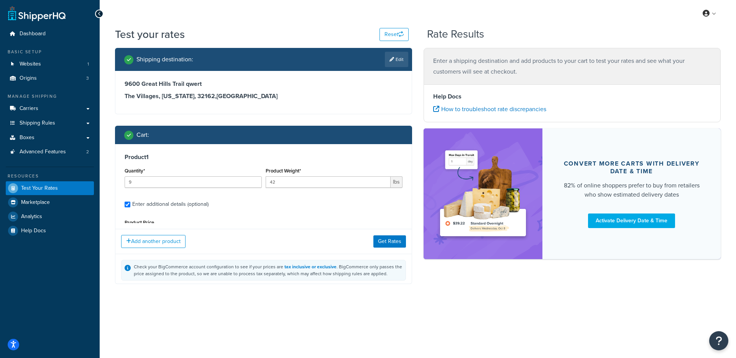
type input "25.0000"
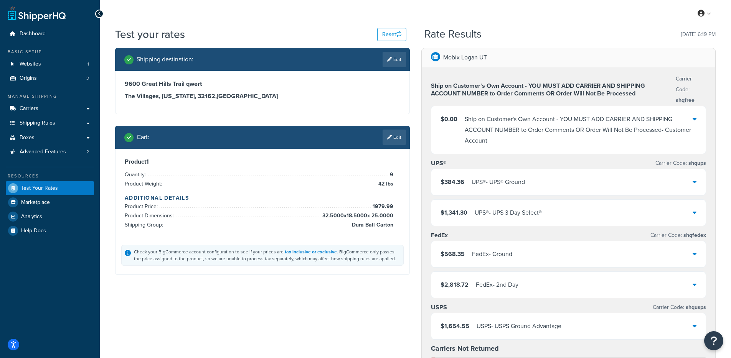
select select "TX"
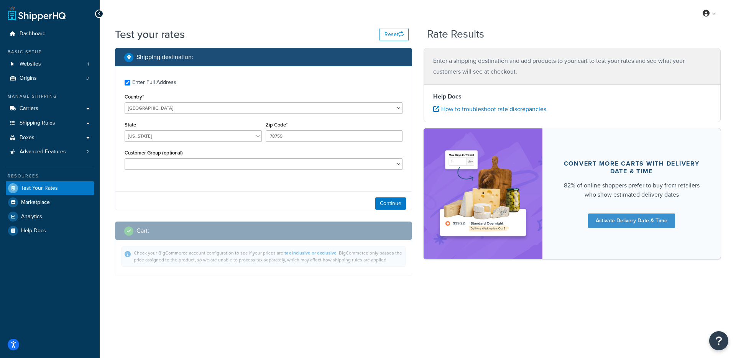
checkbox input "true"
type input "32162"
select select "FL"
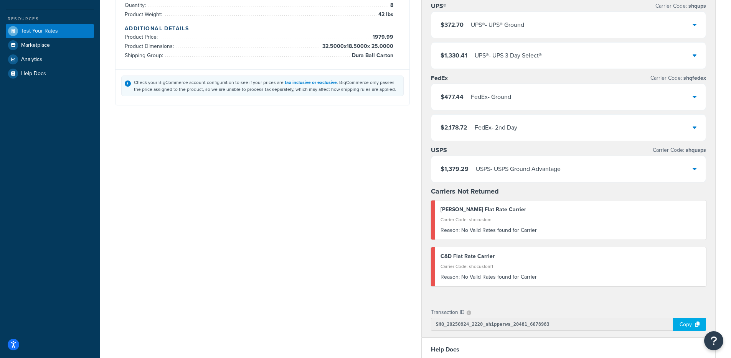
scroll to position [159, 0]
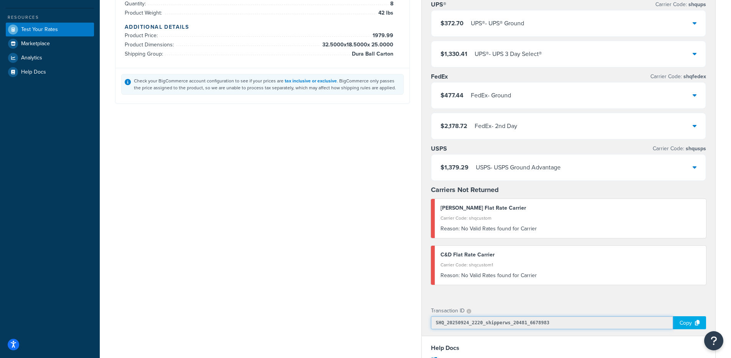
click at [465, 323] on input "SHQ_20250924_2220_shipperws_20481_6678983" at bounding box center [552, 322] width 242 height 13
click at [550, 99] on div "$477.44 FedEx - Ground" at bounding box center [568, 95] width 275 height 26
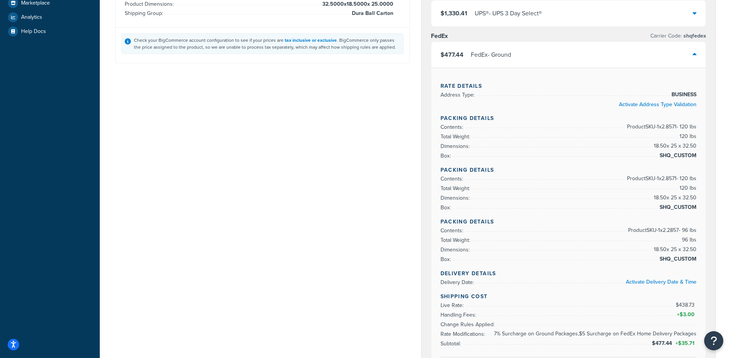
scroll to position [208, 0]
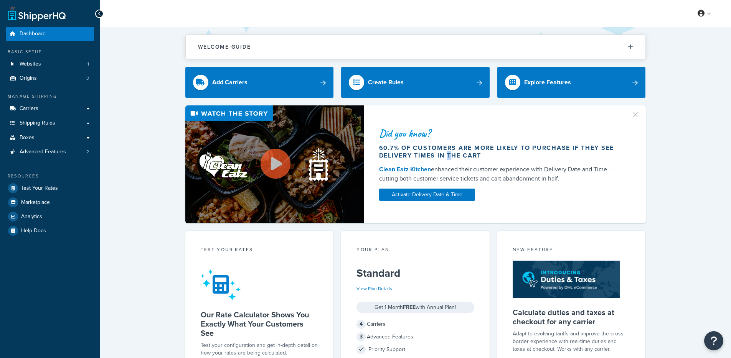
click at [379, 149] on div "60.7% of customers are more likely to purchase if they see delivery times in th…" at bounding box center [500, 151] width 242 height 15
click at [48, 63] on link "Websites 1" at bounding box center [50, 64] width 88 height 14
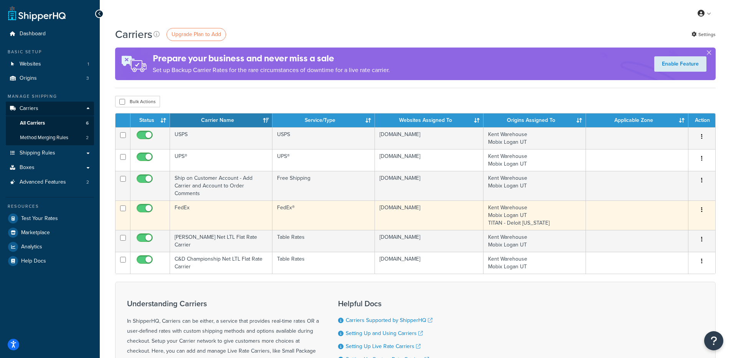
click at [247, 201] on td "FedEx" at bounding box center [221, 216] width 102 height 30
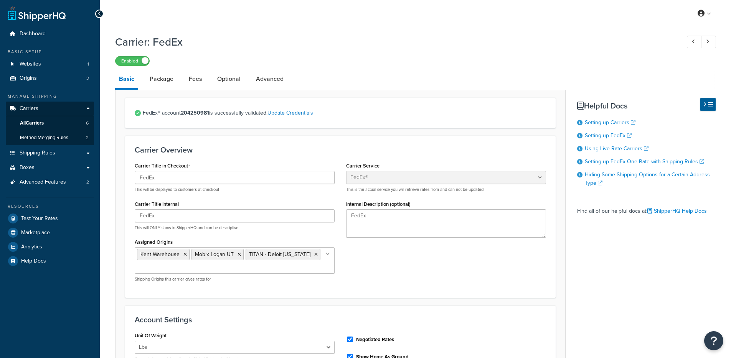
select select "fedEx"
select select "REGULAR_PICKUP"
select select "YOUR_PACKAGING"
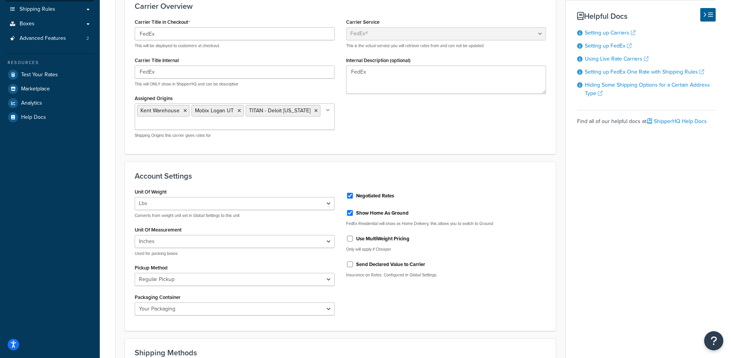
scroll to position [214, 0]
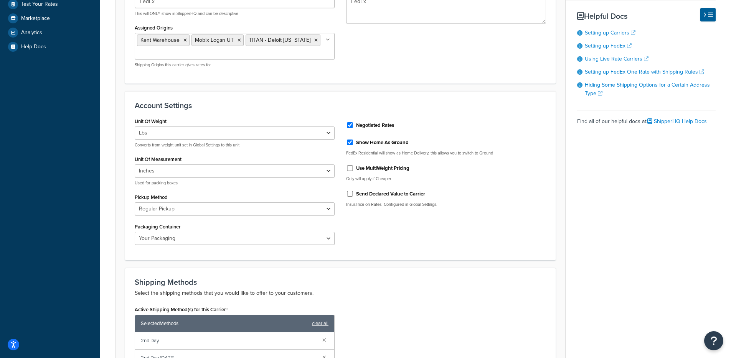
click at [382, 205] on p "Insurance on Rates. Configured in Global Settings." at bounding box center [446, 205] width 200 height 6
click at [363, 192] on label "Send Declared Value to Carrier" at bounding box center [390, 194] width 69 height 7
click at [354, 192] on input "Send Declared Value to Carrier" at bounding box center [350, 194] width 8 height 6
checkbox input "true"
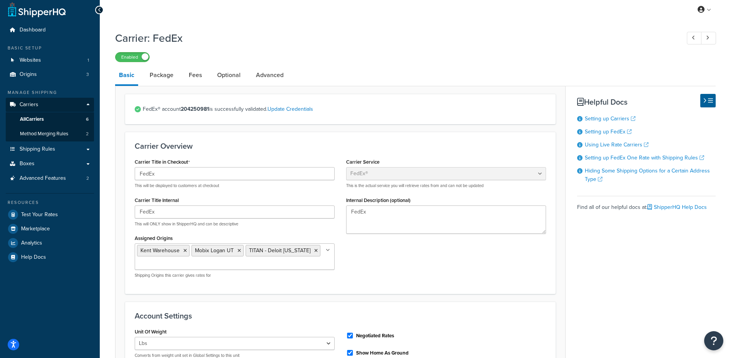
scroll to position [0, 0]
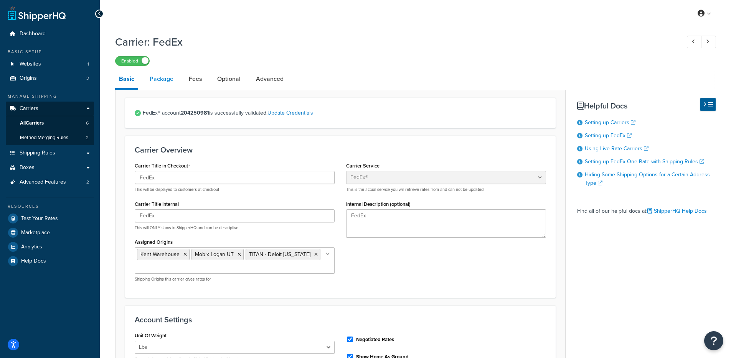
click at [158, 84] on link "Package" at bounding box center [161, 79] width 31 height 18
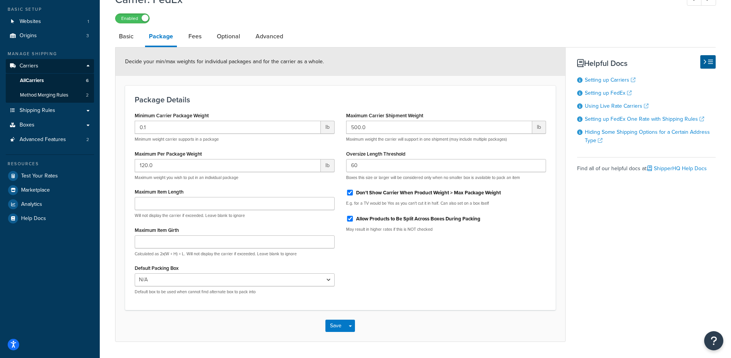
scroll to position [66, 0]
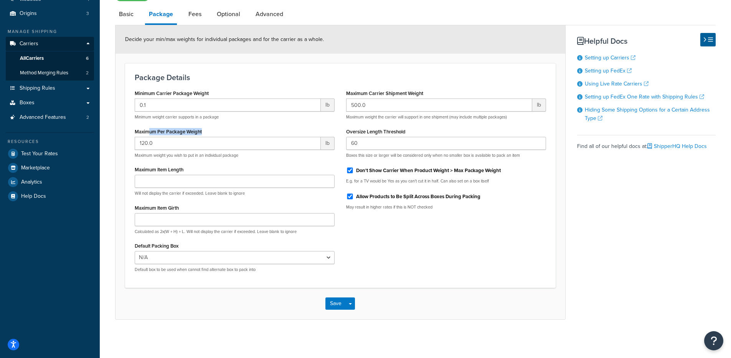
drag, startPoint x: 149, startPoint y: 134, endPoint x: 206, endPoint y: 133, distance: 57.2
click at [206, 133] on div "Maximum Per Package Weight 120.0 lb Maximum weight you wish to put in an indivi…" at bounding box center [235, 142] width 200 height 32
drag, startPoint x: 356, startPoint y: 130, endPoint x: 351, endPoint y: 127, distance: 5.1
click at [351, 129] on div "Oversize Length Threshold 60 Boxes this size or larger will be considered only …" at bounding box center [446, 142] width 200 height 32
drag, startPoint x: 349, startPoint y: 89, endPoint x: 407, endPoint y: 95, distance: 59.0
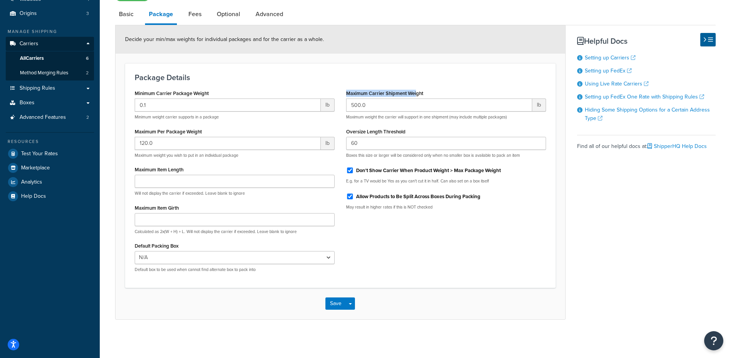
click at [415, 94] on label "Maximum Carrier Shipment Weight" at bounding box center [384, 94] width 77 height 6
click at [415, 99] on input "500.0" at bounding box center [439, 105] width 186 height 13
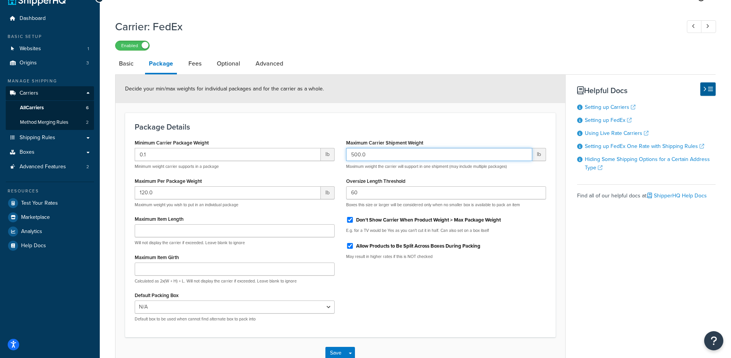
scroll to position [0, 0]
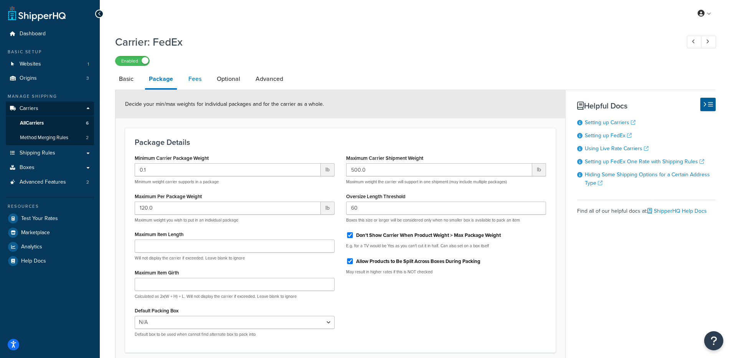
click at [196, 78] on link "Fees" at bounding box center [194, 79] width 21 height 18
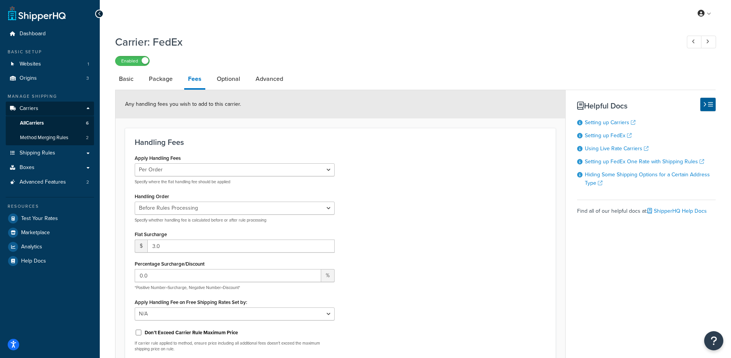
click at [206, 74] on li "Fees" at bounding box center [198, 80] width 29 height 20
click at [216, 77] on link "Optional" at bounding box center [228, 79] width 31 height 18
select select "business"
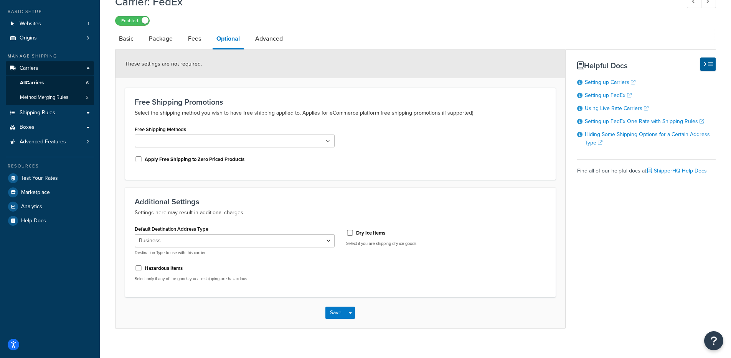
scroll to position [40, 0]
click at [246, 46] on li "Optional" at bounding box center [231, 40] width 39 height 20
click at [256, 45] on link "Advanced" at bounding box center [268, 39] width 35 height 18
select select "false"
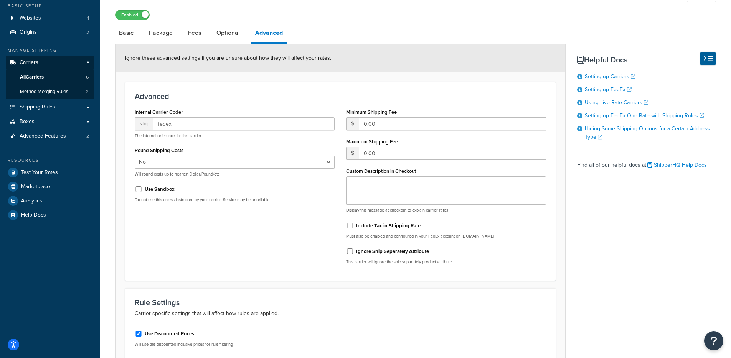
scroll to position [44, 0]
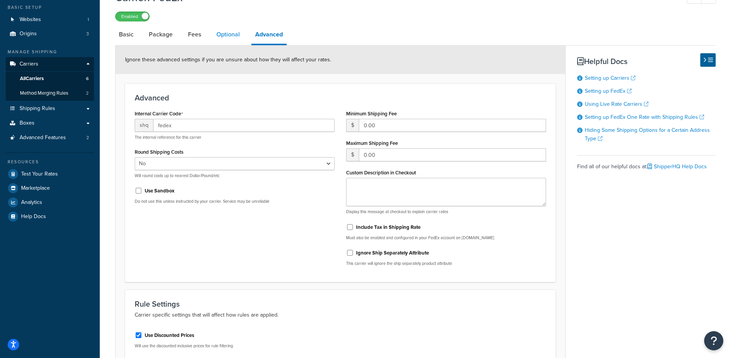
click at [220, 39] on link "Optional" at bounding box center [227, 34] width 31 height 18
select select "business"
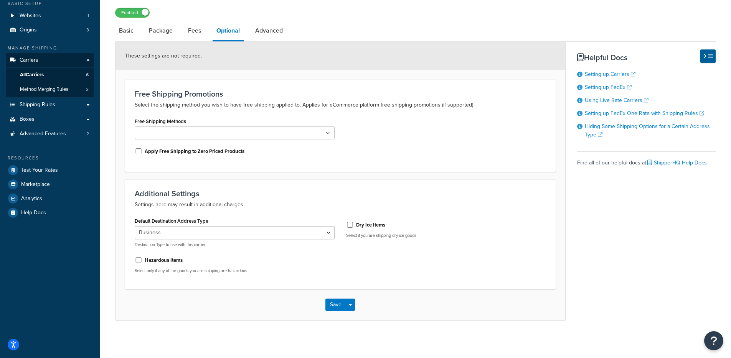
scroll to position [50, 0]
click at [348, 303] on button "Save Dropdown" at bounding box center [350, 304] width 9 height 12
click at [359, 323] on button "Save and Edit" at bounding box center [353, 318] width 56 height 16
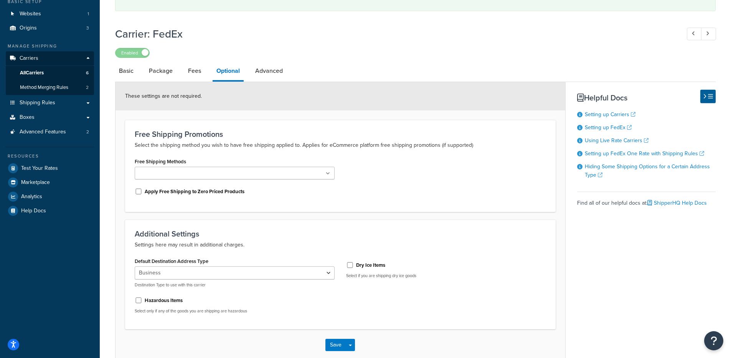
scroll to position [0, 0]
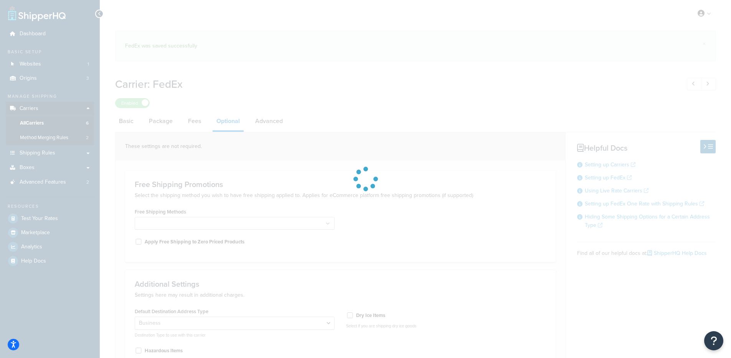
select select "business"
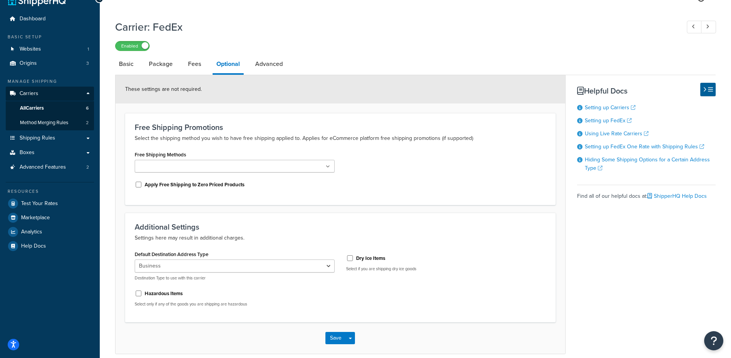
scroll to position [50, 0]
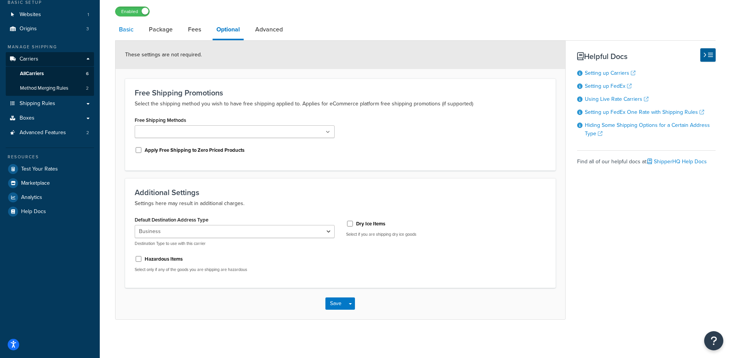
click at [123, 29] on link "Basic" at bounding box center [126, 29] width 22 height 18
select select "fedEx"
select select "REGULAR_PICKUP"
select select "YOUR_PACKAGING"
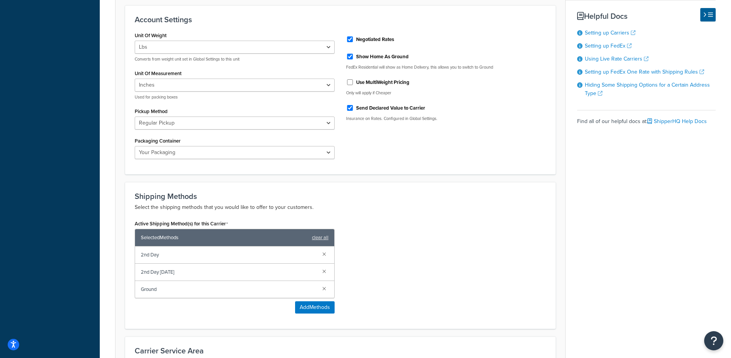
scroll to position [428, 0]
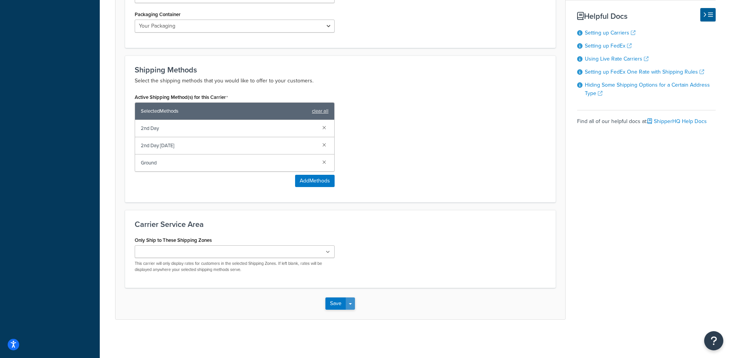
click at [354, 303] on button "Save Dropdown" at bounding box center [350, 304] width 9 height 12
click at [353, 314] on button "Save and Edit" at bounding box center [353, 318] width 56 height 16
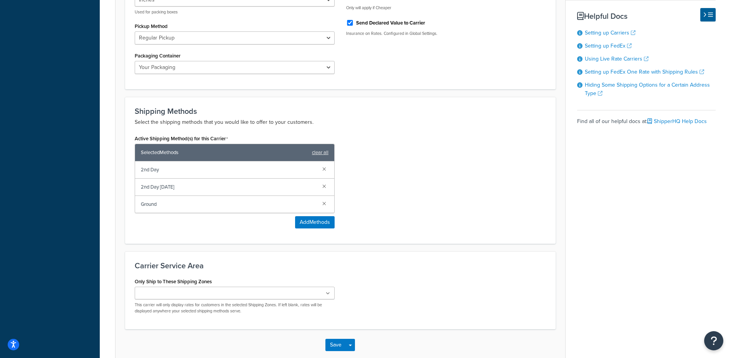
scroll to position [0, 0]
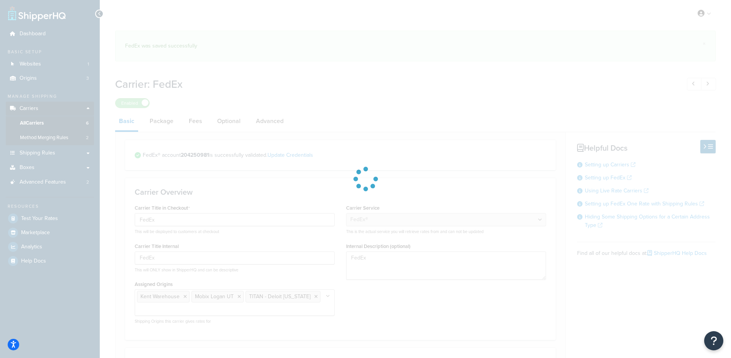
select select "fedEx"
select select "REGULAR_PICKUP"
select select "YOUR_PACKAGING"
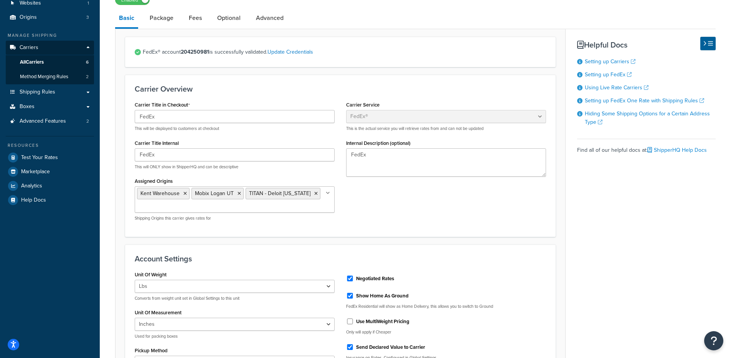
scroll to position [137, 0]
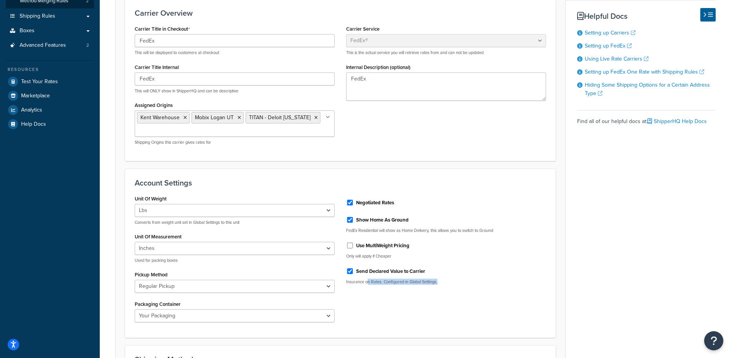
drag, startPoint x: 368, startPoint y: 283, endPoint x: 474, endPoint y: 283, distance: 106.2
click at [474, 283] on p "Insurance on Rates. Configured in Global Settings." at bounding box center [446, 282] width 200 height 6
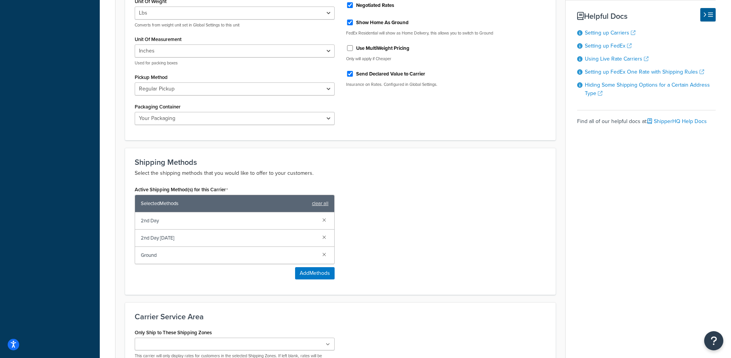
scroll to position [422, 0]
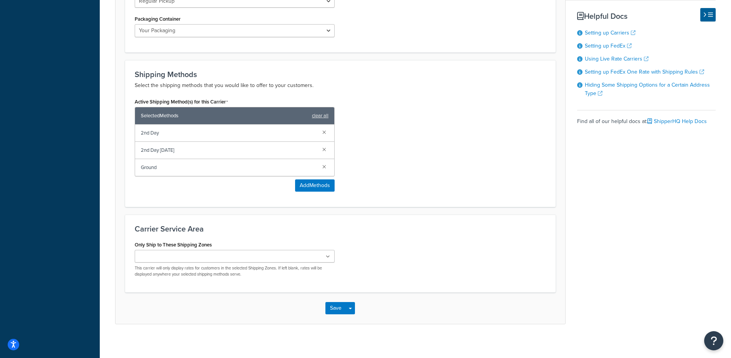
click at [357, 313] on div "Save Save Dropdown Save and Edit" at bounding box center [340, 308] width 450 height 31
click at [354, 312] on button "Save Dropdown" at bounding box center [350, 308] width 9 height 12
click at [354, 321] on button "Save and Edit" at bounding box center [353, 323] width 56 height 16
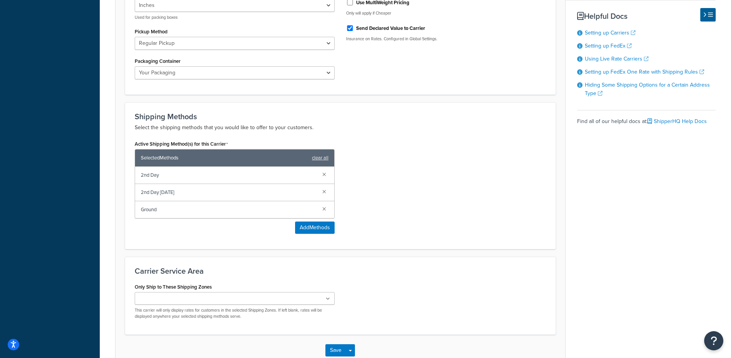
scroll to position [0, 0]
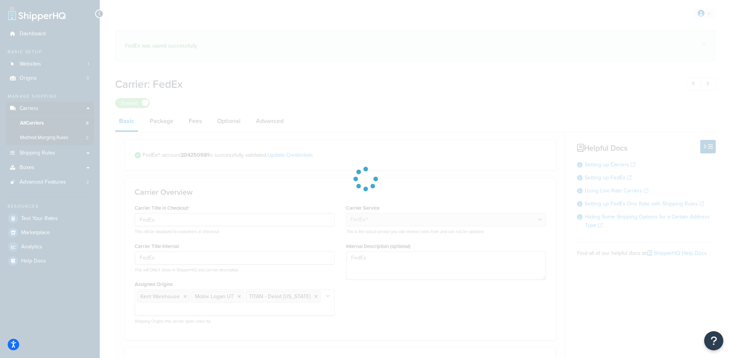
select select "fedEx"
select select "REGULAR_PICKUP"
select select "YOUR_PACKAGING"
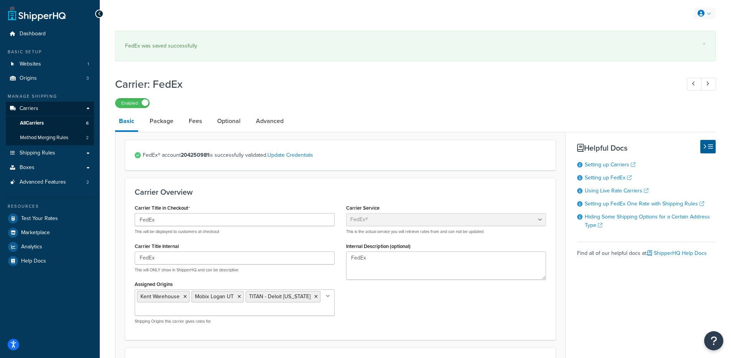
click at [698, 14] on icon at bounding box center [700, 13] width 7 height 7
click at [708, 5] on div "My Profile Billing Global Settings Contact Us Logout" at bounding box center [415, 13] width 631 height 27
click at [674, 59] on span "Global Settings" at bounding box center [678, 59] width 33 height 7
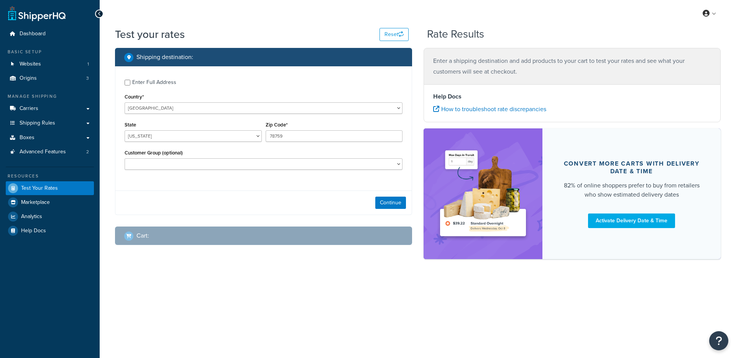
select select "[GEOGRAPHIC_DATA]"
checkbox input "true"
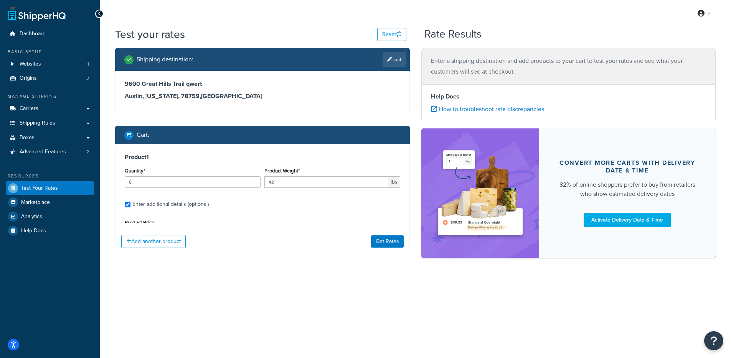
scroll to position [72, 0]
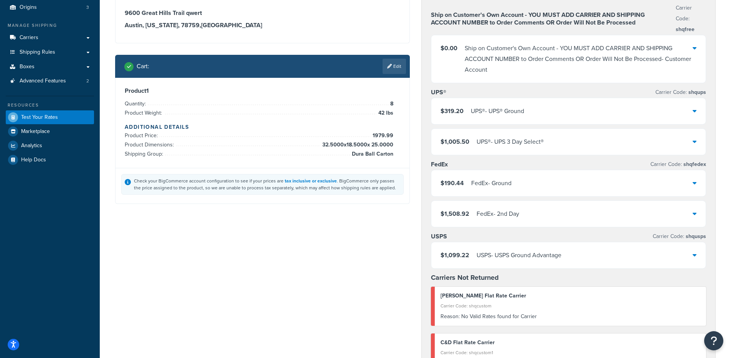
scroll to position [66, 0]
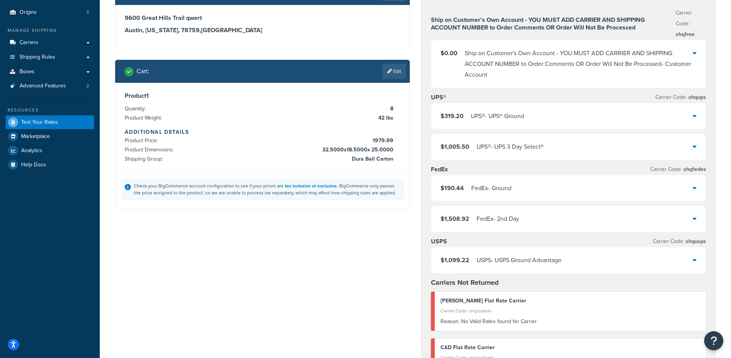
click at [506, 187] on div "FedEx - Ground" at bounding box center [491, 188] width 40 height 11
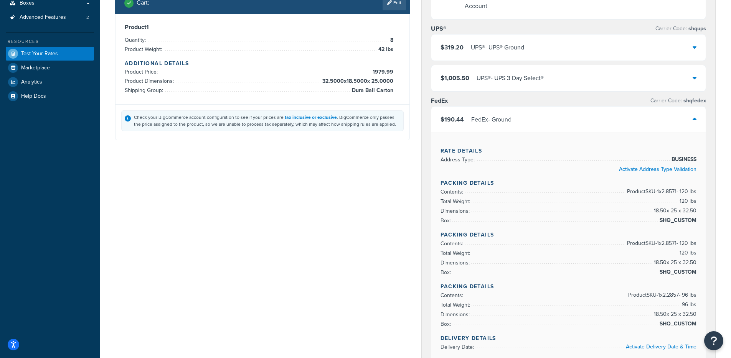
scroll to position [218, 0]
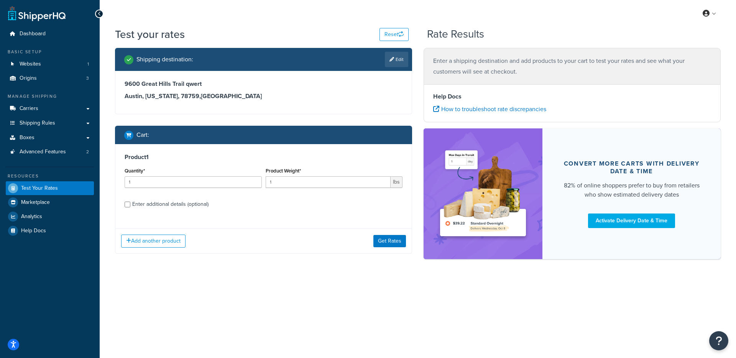
select select "[GEOGRAPHIC_DATA]"
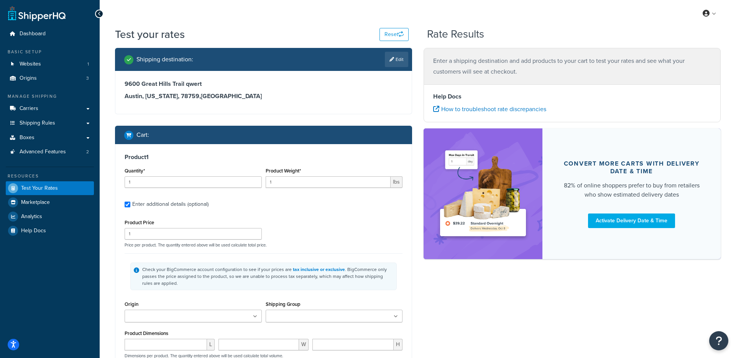
type input "8"
type input "42"
type input "1979.99"
type input "32.5000"
type input "18.5000"
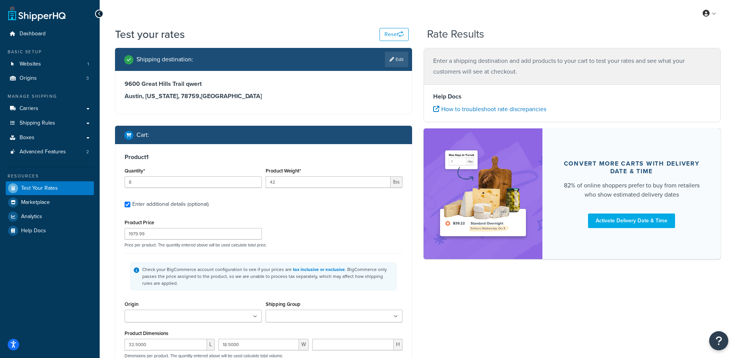
type input "25.0000"
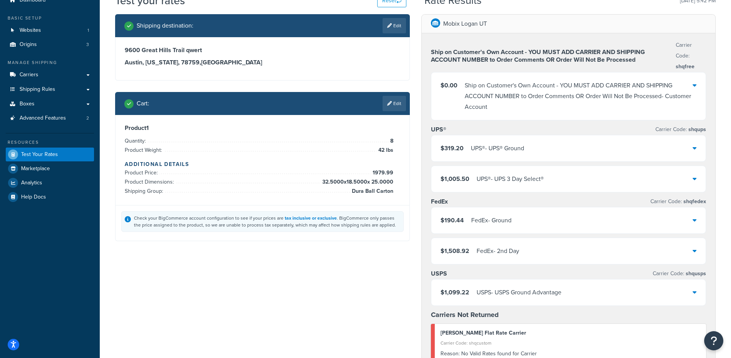
click at [514, 216] on div "$190.44 FedEx - Ground" at bounding box center [568, 221] width 275 height 26
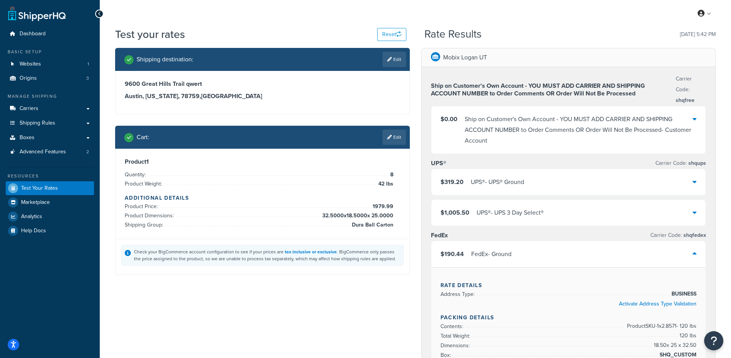
click at [249, 54] on div "Shipping destination : Edit" at bounding box center [265, 59] width 282 height 15
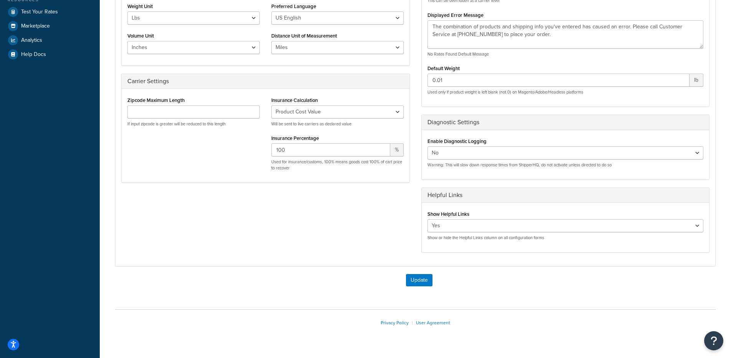
scroll to position [176, 0]
click at [361, 104] on div "Insurance Calculation No Insurance Percentage of Cart Price Product Cost Value …" at bounding box center [337, 111] width 132 height 32
click at [362, 107] on select "No Insurance Percentage of Cart Price Product Cost Value" at bounding box center [337, 112] width 132 height 13
select select "PERCENTAGE"
click at [271, 106] on select "No Insurance Percentage of Cart Price Product Cost Value" at bounding box center [337, 112] width 132 height 13
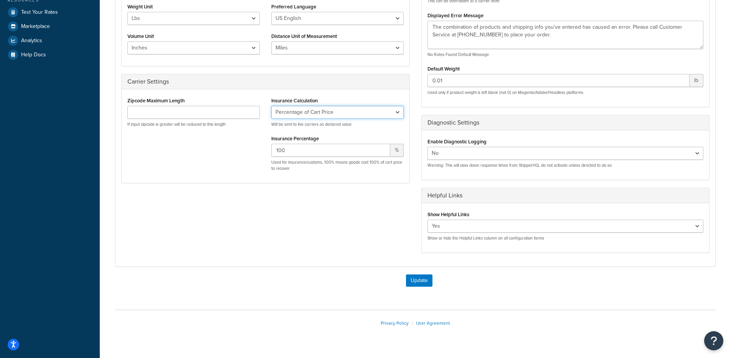
click at [371, 116] on select "No Insurance Percentage of Cart Price Product Cost Value" at bounding box center [337, 112] width 132 height 13
click at [426, 280] on button "Update" at bounding box center [419, 281] width 26 height 12
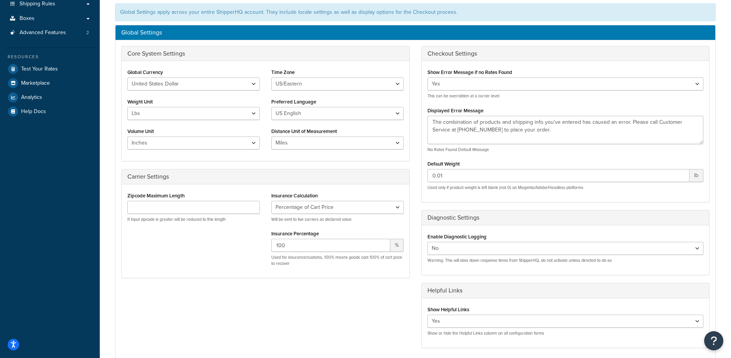
scroll to position [124, 0]
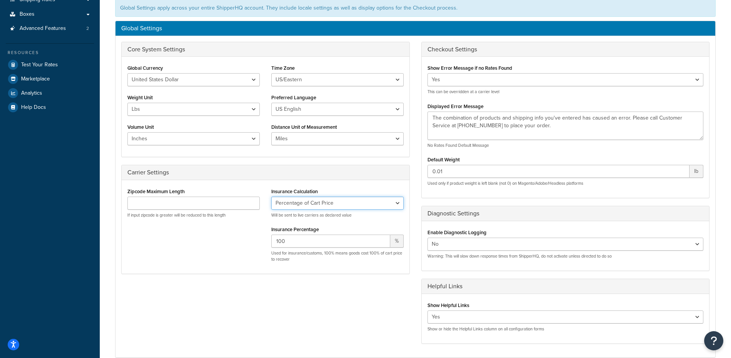
click at [334, 199] on select "No Insurance Percentage of Cart Price Product Cost Value" at bounding box center [337, 203] width 132 height 13
select select "NONE"
click at [271, 197] on select "No Insurance Percentage of Cart Price Product Cost Value" at bounding box center [337, 203] width 132 height 13
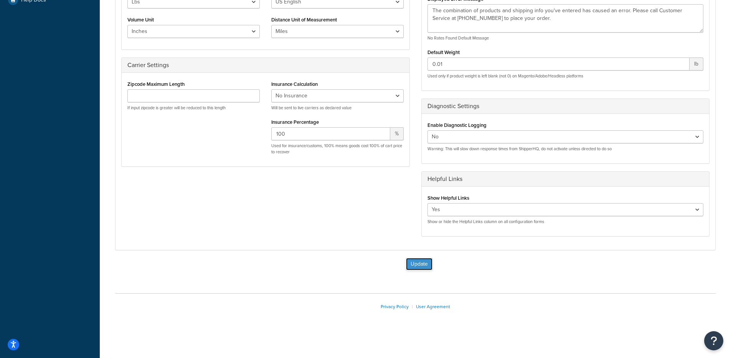
click at [423, 262] on button "Update" at bounding box center [419, 264] width 26 height 12
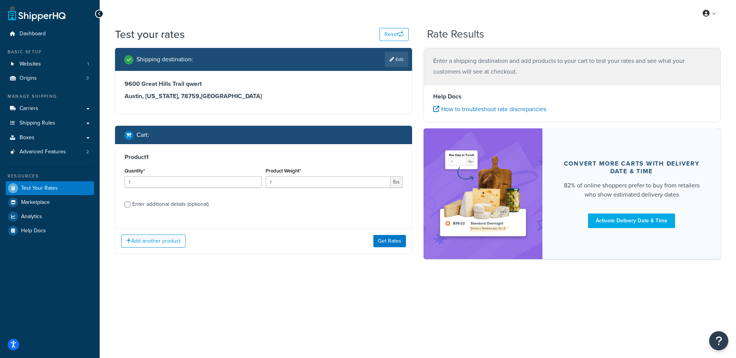
select select "[GEOGRAPHIC_DATA]"
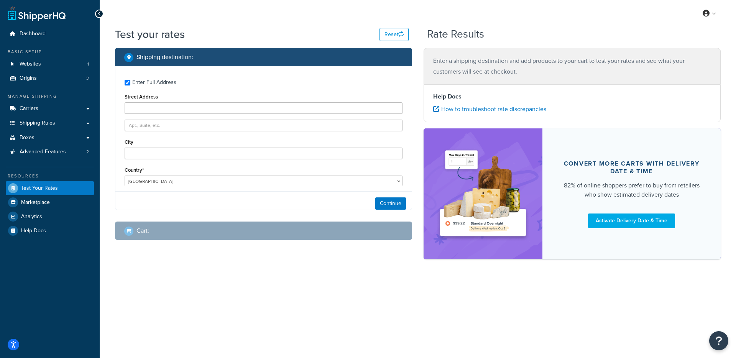
type input "9600 Great Hills Trail qwert"
type input "Austin"
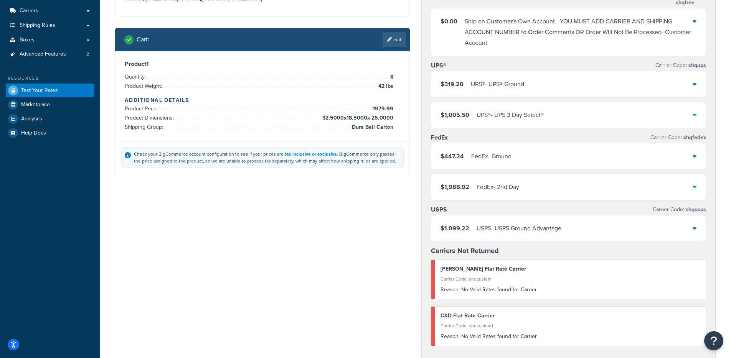
click at [481, 163] on div "$447.24 FedEx - Ground" at bounding box center [568, 156] width 275 height 26
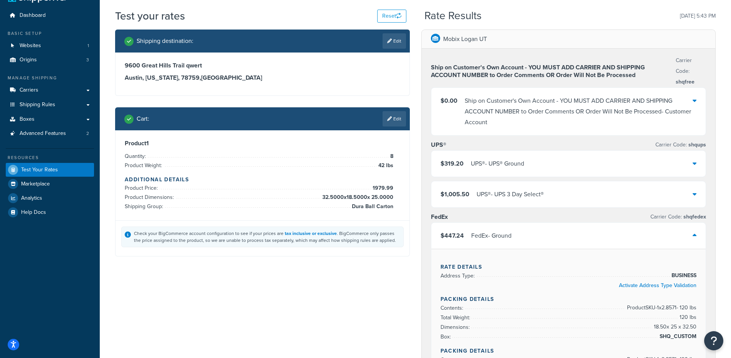
scroll to position [30, 0]
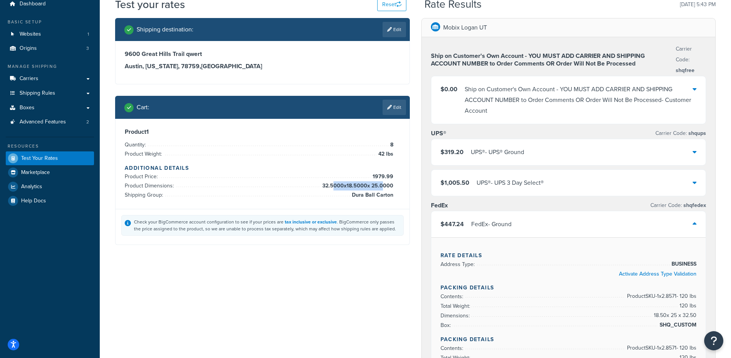
drag, startPoint x: 330, startPoint y: 181, endPoint x: 385, endPoint y: 188, distance: 55.0
click at [384, 187] on span "32.5000 x 18.5000 x 25.0000" at bounding box center [356, 185] width 73 height 9
click at [386, 191] on span "Dura Ball Carton" at bounding box center [371, 195] width 43 height 9
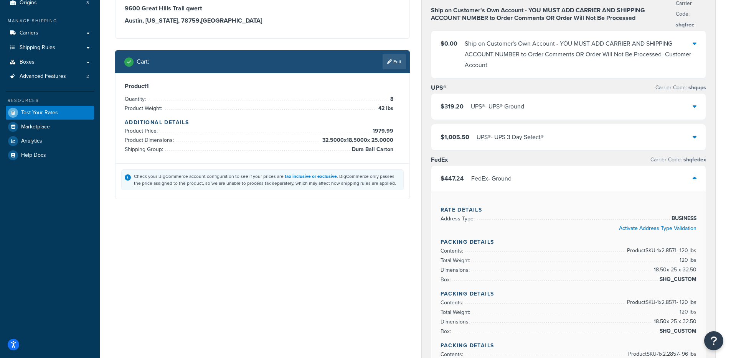
scroll to position [76, 0]
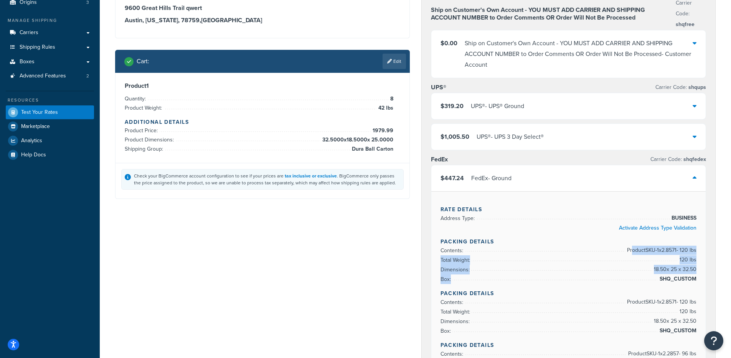
drag, startPoint x: 665, startPoint y: 250, endPoint x: 698, endPoint y: 275, distance: 41.0
click at [698, 275] on div "Rate Details Address Type: BUSINESS Activate Address Type Validation Packing De…" at bounding box center [568, 351] width 275 height 321
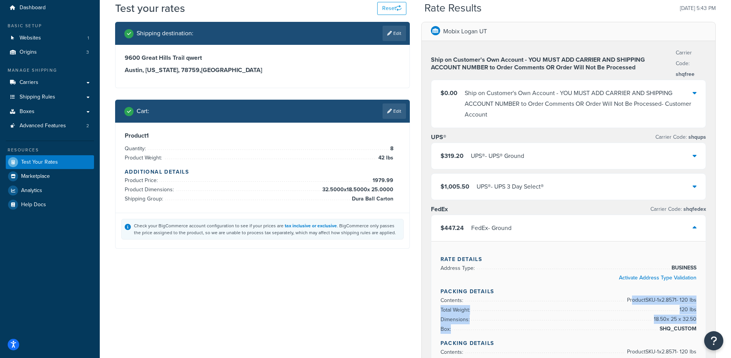
scroll to position [0, 0]
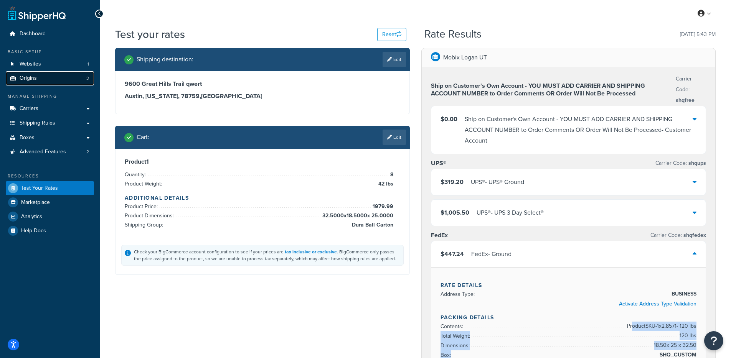
click at [46, 77] on link "Origins 3" at bounding box center [50, 78] width 88 height 14
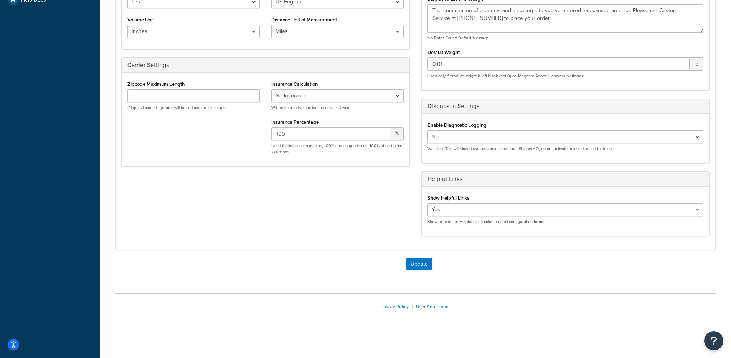
scroll to position [231, 0]
click at [363, 93] on select "No Insurance Percentage of Cart Price Product Cost Value" at bounding box center [337, 95] width 132 height 13
select select "PERCENTAGE"
click at [271, 89] on select "No Insurance Percentage of Cart Price Product Cost Value" at bounding box center [337, 95] width 132 height 13
click at [424, 265] on button "Update" at bounding box center [419, 264] width 26 height 12
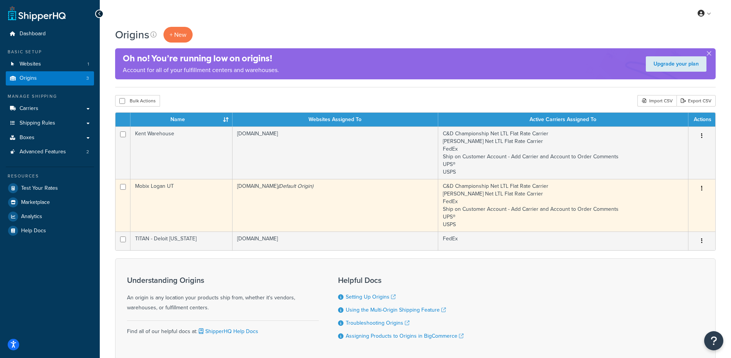
click at [269, 223] on td "[DOMAIN_NAME] (Default Origin)" at bounding box center [335, 205] width 206 height 53
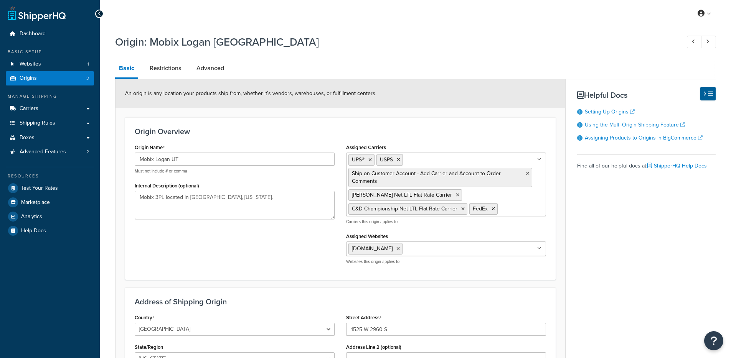
select select "44"
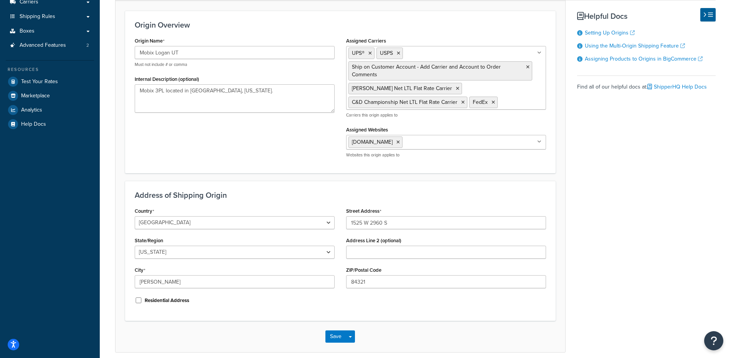
scroll to position [140, 0]
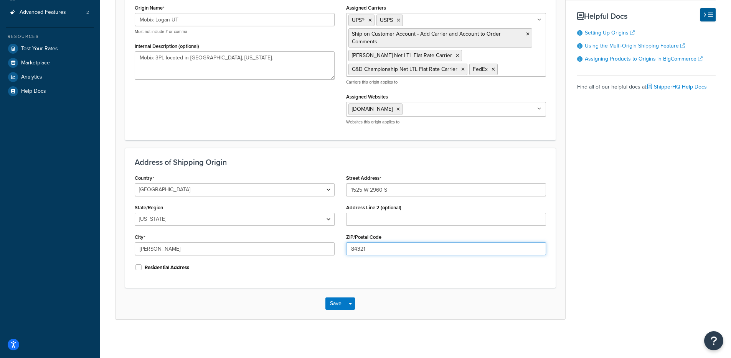
drag, startPoint x: 392, startPoint y: 245, endPoint x: 366, endPoint y: 250, distance: 26.1
click at [366, 250] on input "84321" at bounding box center [446, 248] width 200 height 13
click at [369, 250] on input "84321" at bounding box center [446, 248] width 200 height 13
drag, startPoint x: 370, startPoint y: 250, endPoint x: 351, endPoint y: 250, distance: 19.6
click at [350, 251] on input "84321" at bounding box center [446, 248] width 200 height 13
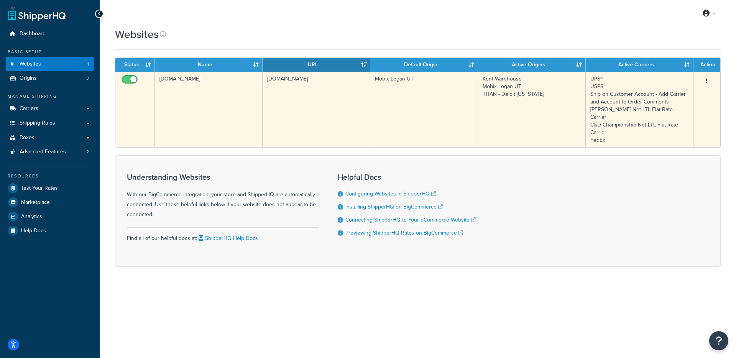
click at [215, 92] on td "[DOMAIN_NAME]" at bounding box center [209, 110] width 108 height 76
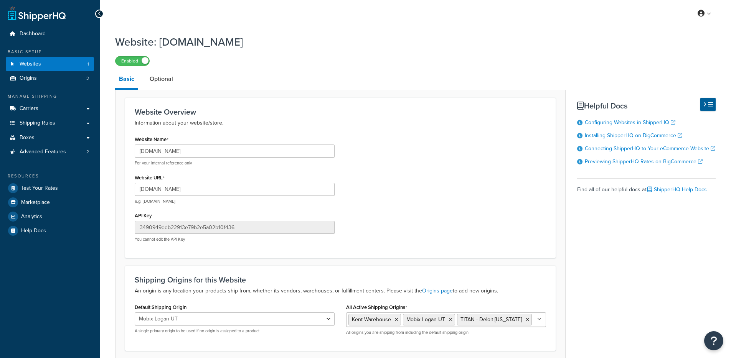
select select "148675"
drag, startPoint x: 259, startPoint y: 153, endPoint x: 128, endPoint y: 148, distance: 130.9
click at [128, 148] on div "Website Overview Information about your website/store. Website Name [DOMAIN_NAM…" at bounding box center [340, 178] width 430 height 160
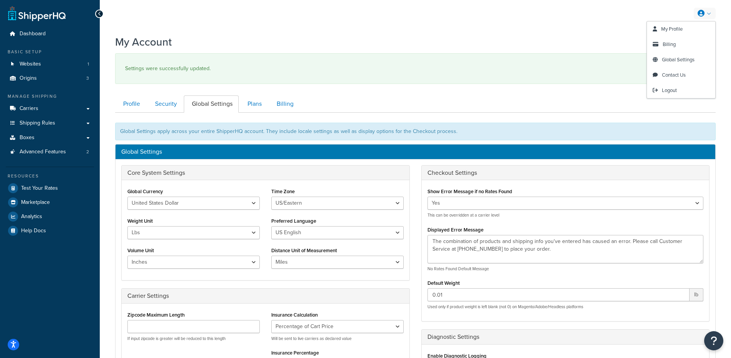
scroll to position [213, 0]
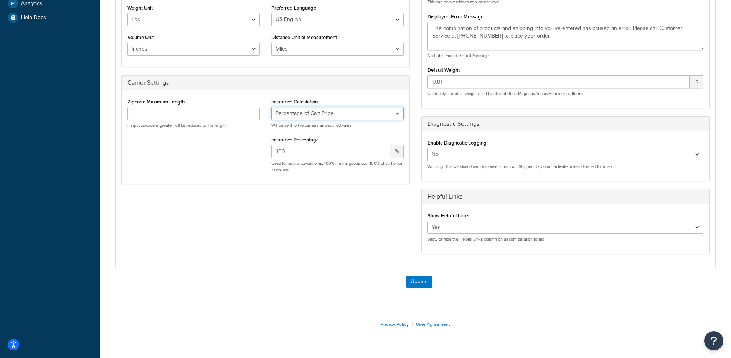
click at [323, 107] on select "No Insurance Percentage of Cart Price Product Cost Value" at bounding box center [337, 113] width 132 height 13
select select "NONE"
click at [271, 107] on select "No Insurance Percentage of Cart Price Product Cost Value" at bounding box center [337, 113] width 132 height 13
click at [415, 288] on div "Update" at bounding box center [415, 286] width 600 height 20
click at [416, 281] on button "Update" at bounding box center [419, 282] width 26 height 12
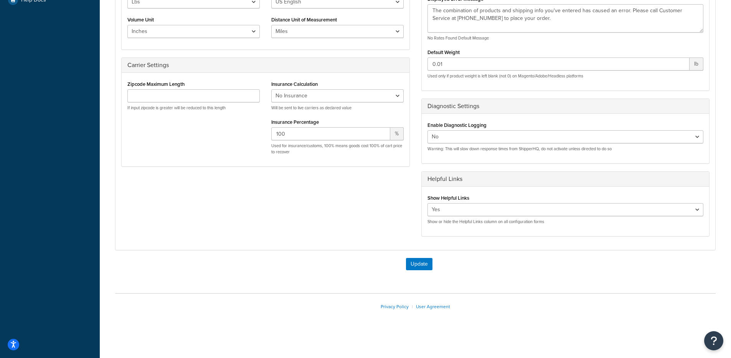
scroll to position [230, 0]
click at [320, 101] on select "No Insurance Percentage of Cart Price Product Cost Value" at bounding box center [337, 97] width 132 height 13
select select "PERCENTAGE"
click at [271, 91] on select "No Insurance Percentage of Cart Price Product Cost Value" at bounding box center [337, 97] width 132 height 13
click at [415, 269] on button "Update" at bounding box center [419, 265] width 26 height 12
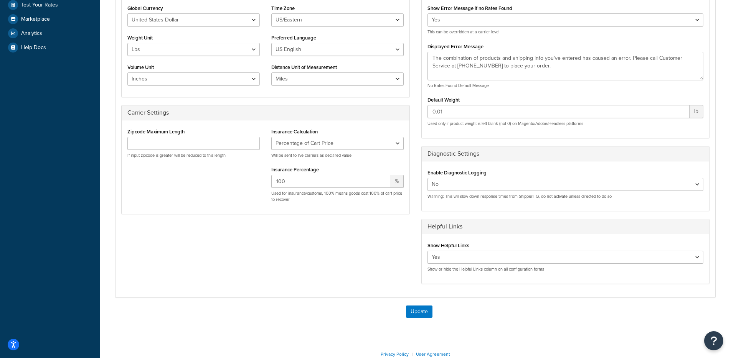
scroll to position [181, 0]
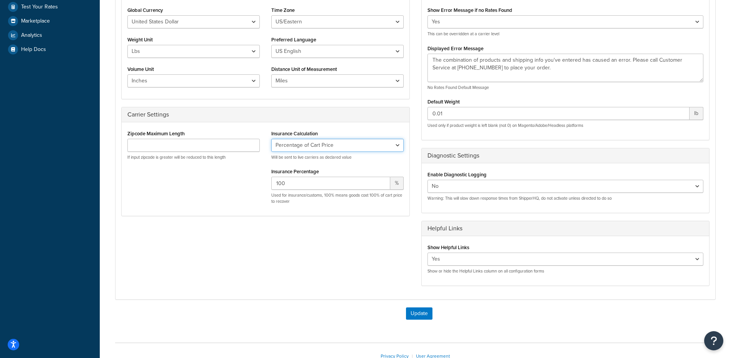
click at [338, 145] on select "No Insurance Percentage of Cart Price Product Cost Value" at bounding box center [337, 145] width 132 height 13
select select "NONE"
click at [271, 139] on select "No Insurance Percentage of Cart Price Product Cost Value" at bounding box center [337, 145] width 132 height 13
click at [417, 310] on button "Update" at bounding box center [419, 314] width 26 height 12
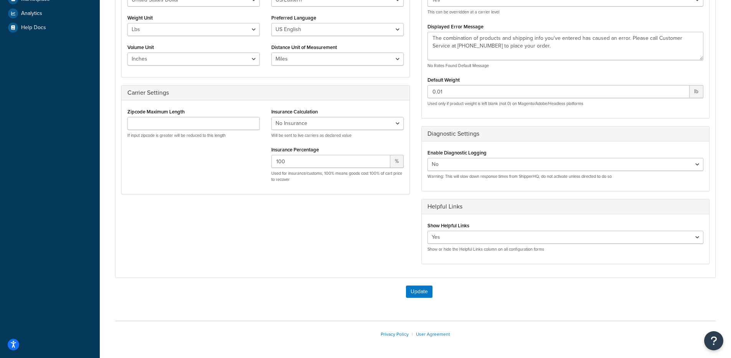
scroll to position [211, 0]
